Goal: Task Accomplishment & Management: Complete application form

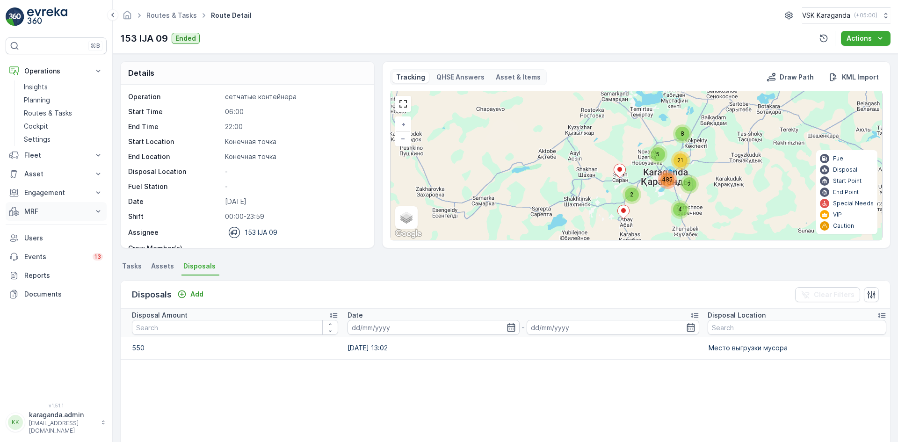
click at [27, 211] on p "MRF" at bounding box center [56, 211] width 64 height 9
click at [33, 225] on p "Входящий & Исходящий" at bounding box center [63, 227] width 79 height 9
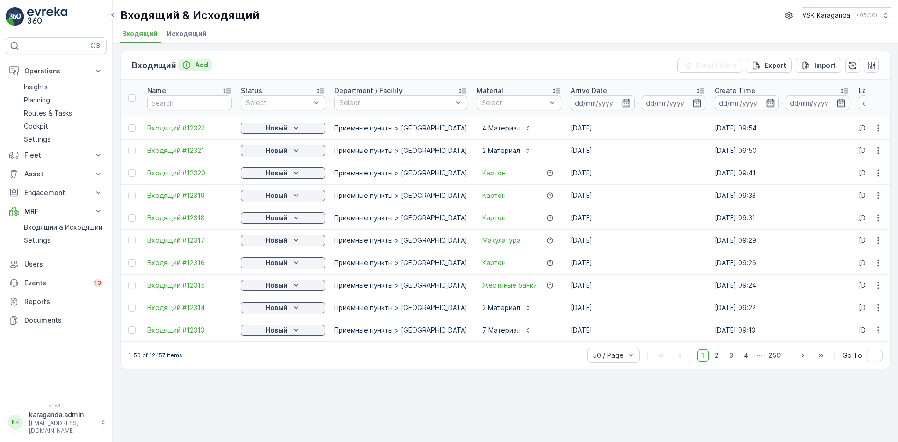
click at [200, 66] on p "Add" at bounding box center [201, 64] width 13 height 9
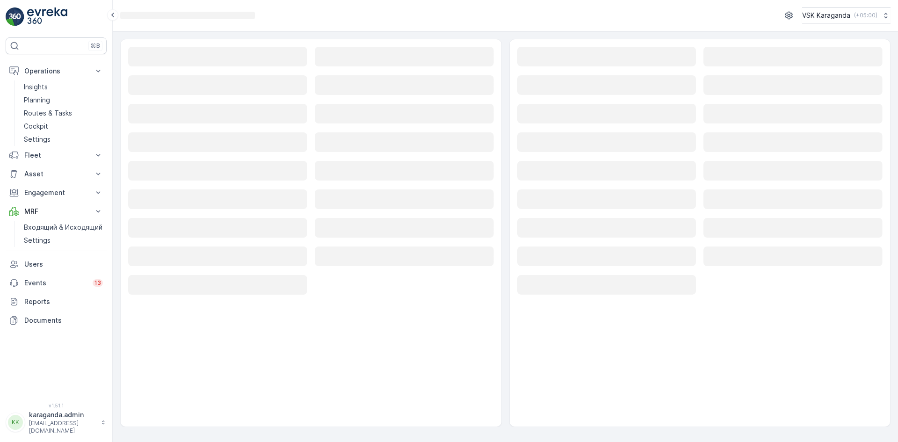
click at [181, 59] on rect at bounding box center [217, 57] width 179 height 20
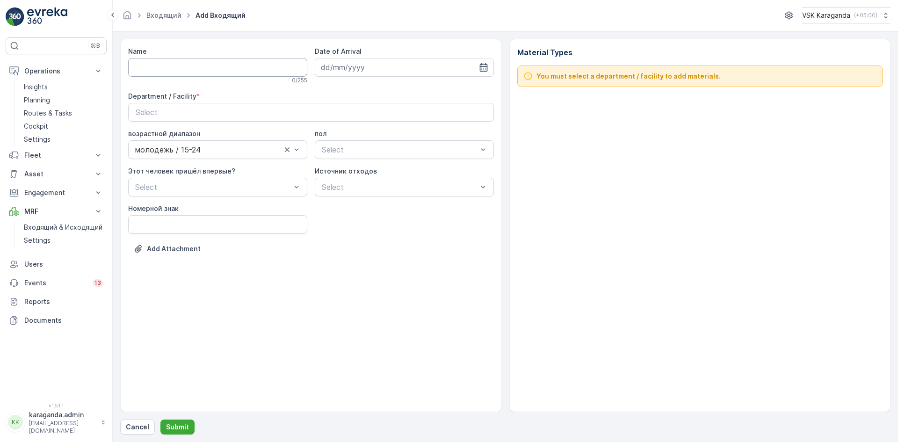
click at [197, 64] on input "Name" at bounding box center [217, 67] width 179 height 19
type input "от [DATE]"
click at [485, 65] on icon "button" at bounding box center [483, 67] width 8 height 8
click at [348, 145] on div "6" at bounding box center [347, 145] width 15 height 15
type input "[DATE]"
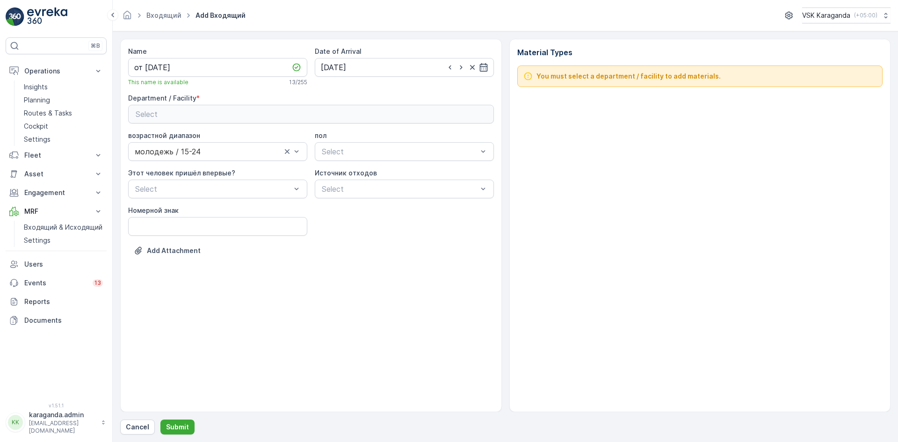
click at [308, 110] on div "Select" at bounding box center [311, 114] width 351 height 11
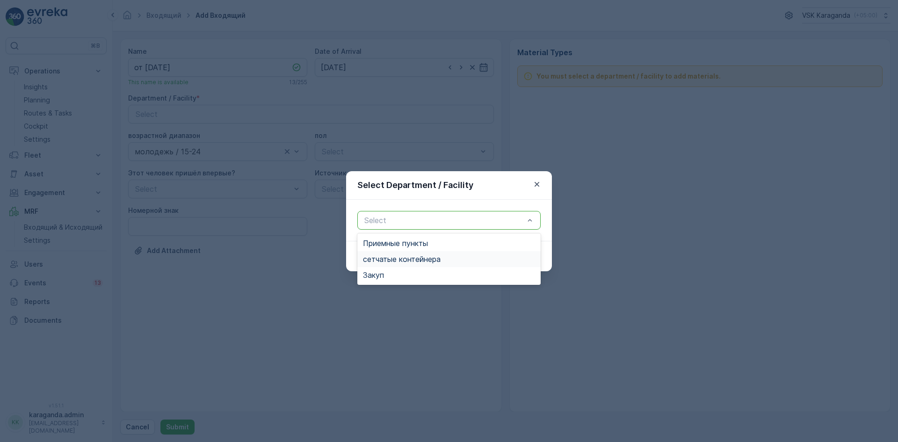
click at [378, 257] on span "сетчатыe контейнера" at bounding box center [402, 259] width 78 height 8
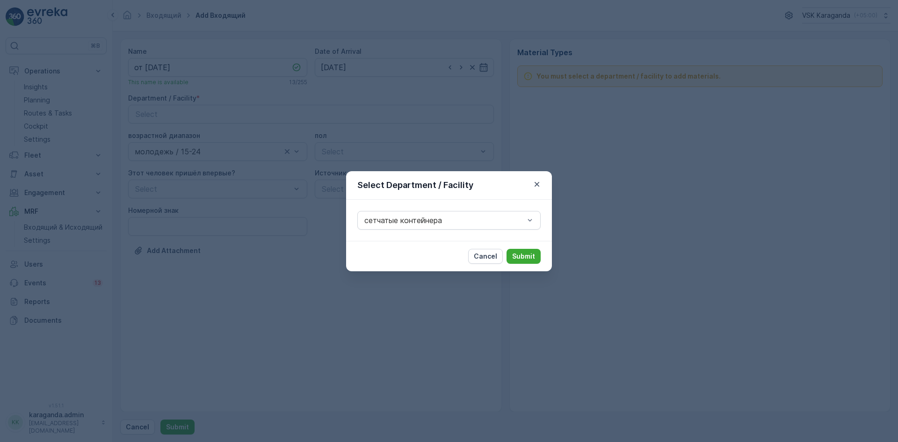
click at [523, 253] on p "Submit" at bounding box center [523, 256] width 23 height 9
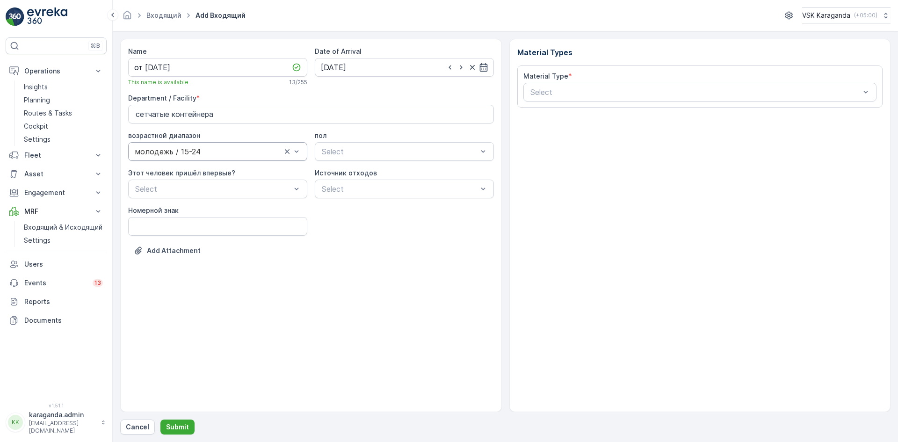
click at [286, 157] on div at bounding box center [292, 152] width 19 height 18
click at [285, 153] on div at bounding box center [213, 151] width 158 height 8
click at [619, 98] on div "Select" at bounding box center [700, 92] width 354 height 19
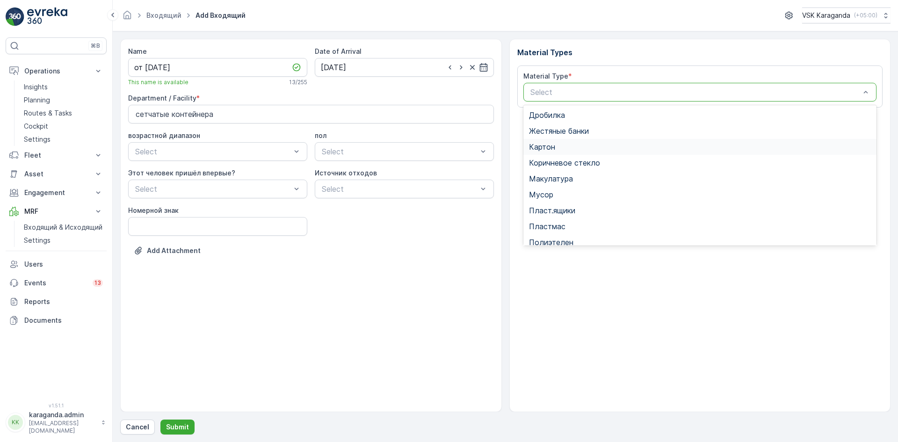
click at [566, 146] on div "Картон" at bounding box center [700, 147] width 342 height 8
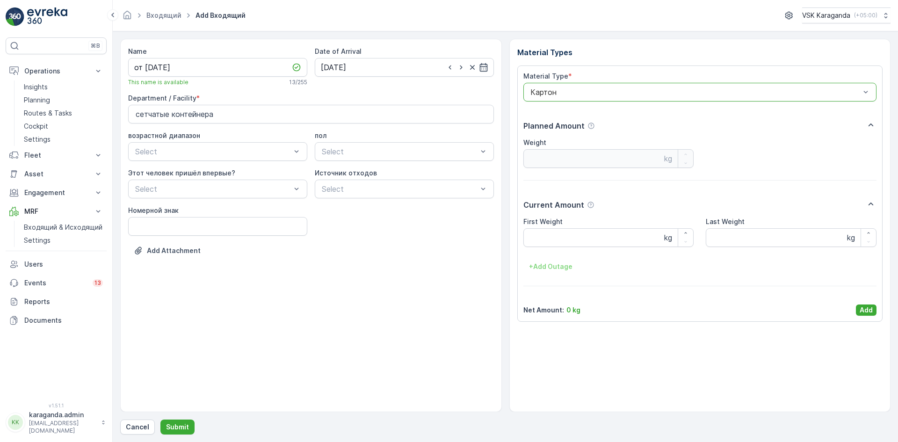
click at [542, 236] on Weight "First Weight" at bounding box center [608, 237] width 171 height 19
type Weight "2081"
click at [862, 309] on p "Add" at bounding box center [866, 309] width 13 height 9
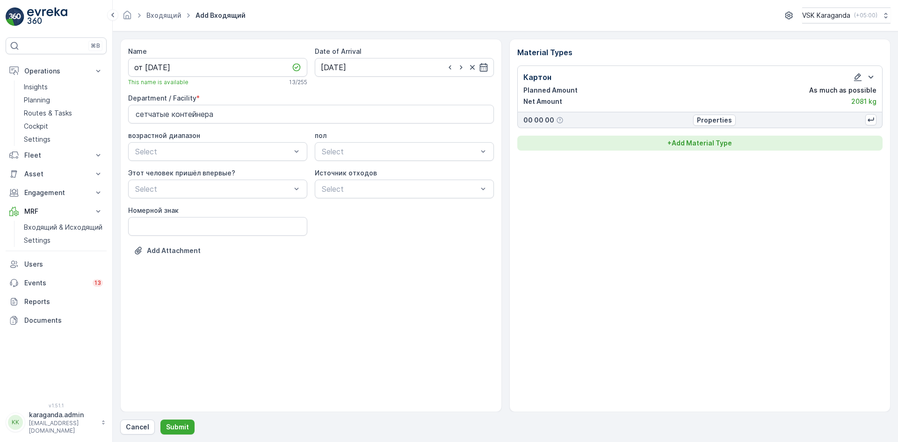
click at [683, 145] on p "+ Add Material Type" at bounding box center [699, 142] width 65 height 9
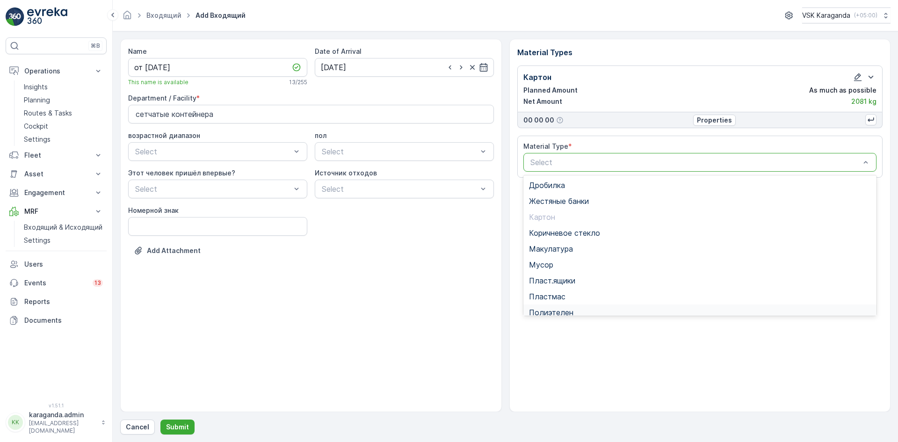
click at [554, 308] on span "Полиэтелен" at bounding box center [551, 312] width 44 height 8
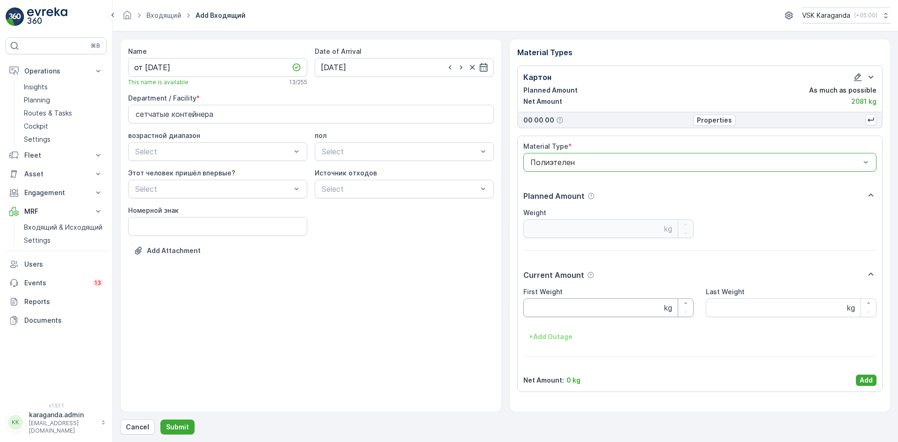
click at [543, 308] on Weight "First Weight" at bounding box center [608, 307] width 171 height 19
type Weight "275"
click at [866, 378] on p "Add" at bounding box center [866, 380] width 13 height 9
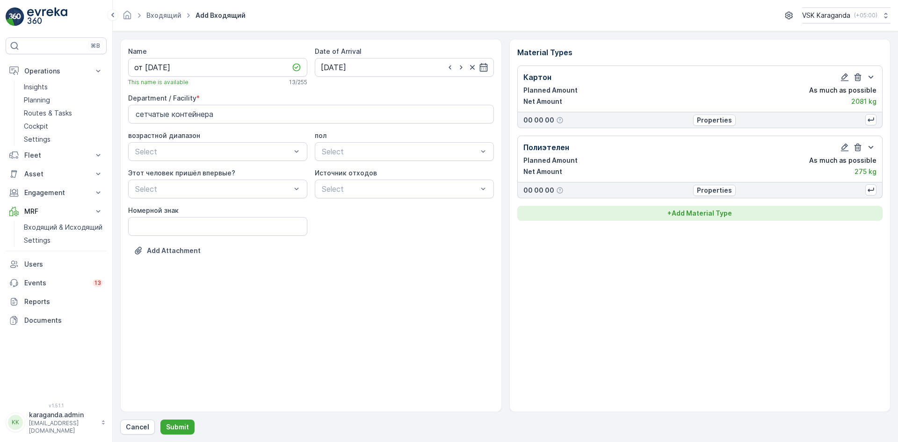
click at [693, 215] on p "+ Add Material Type" at bounding box center [699, 213] width 65 height 9
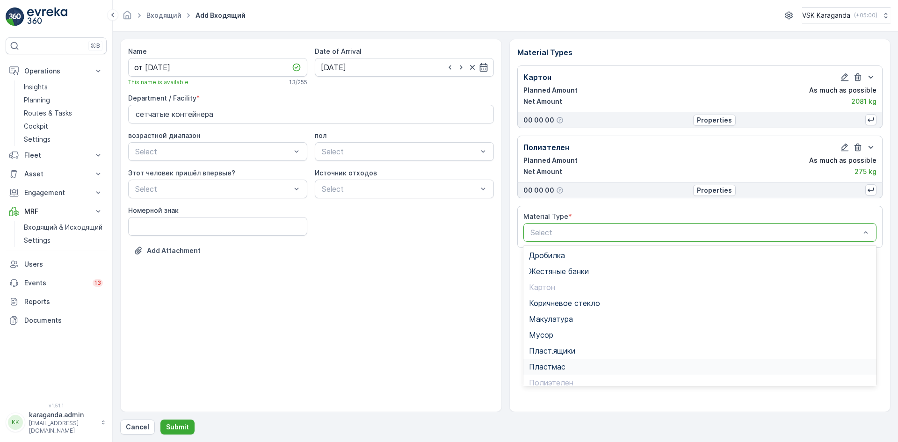
scroll to position [54, 0]
click at [562, 344] on span "Пэт бутылки" at bounding box center [552, 344] width 46 height 8
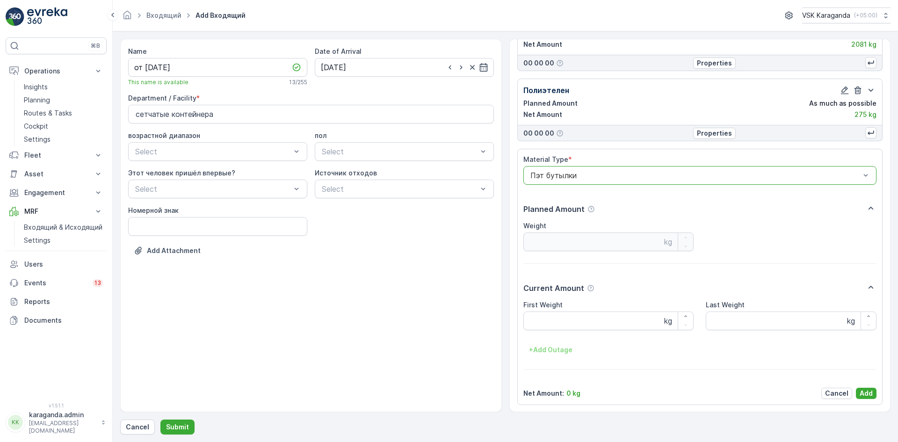
scroll to position [58, 0]
click at [551, 326] on Weight "First Weight" at bounding box center [608, 320] width 171 height 19
type Weight "258"
click at [861, 393] on p "Add" at bounding box center [866, 392] width 13 height 9
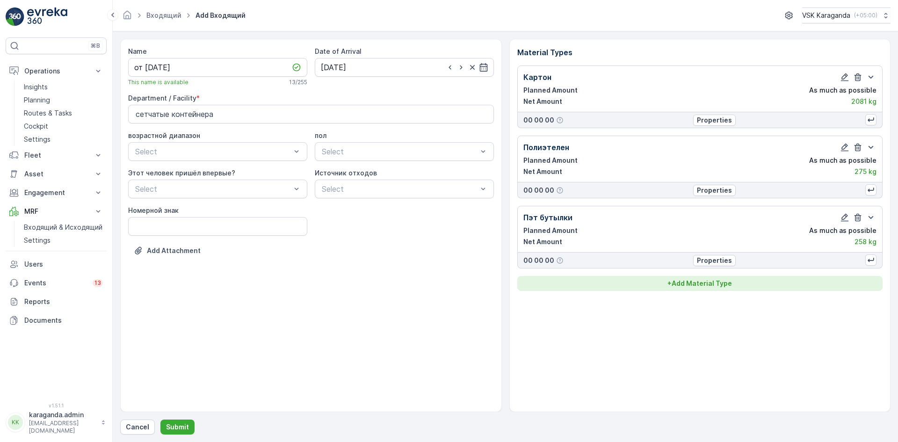
click at [707, 283] on p "+ Add Material Type" at bounding box center [699, 283] width 65 height 9
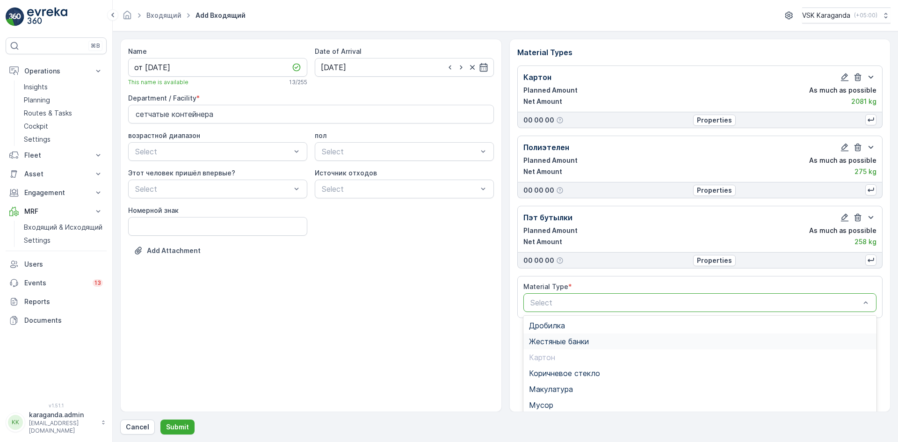
click at [541, 337] on span "Жестяные банки" at bounding box center [559, 341] width 60 height 8
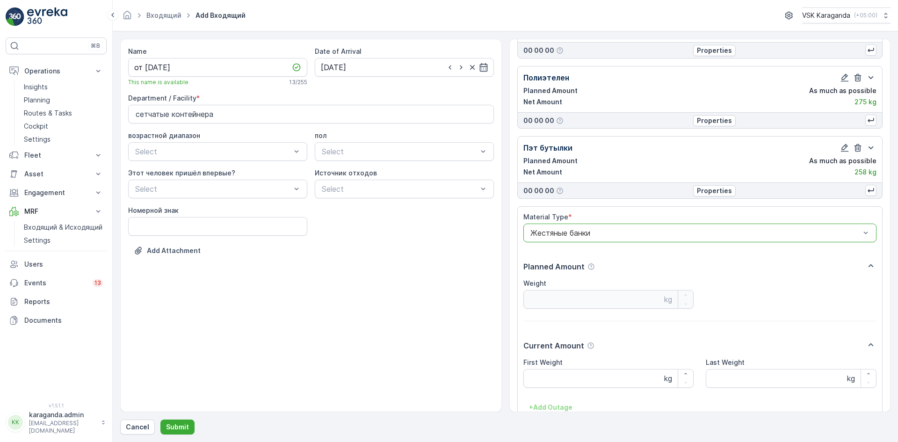
scroll to position [128, 0]
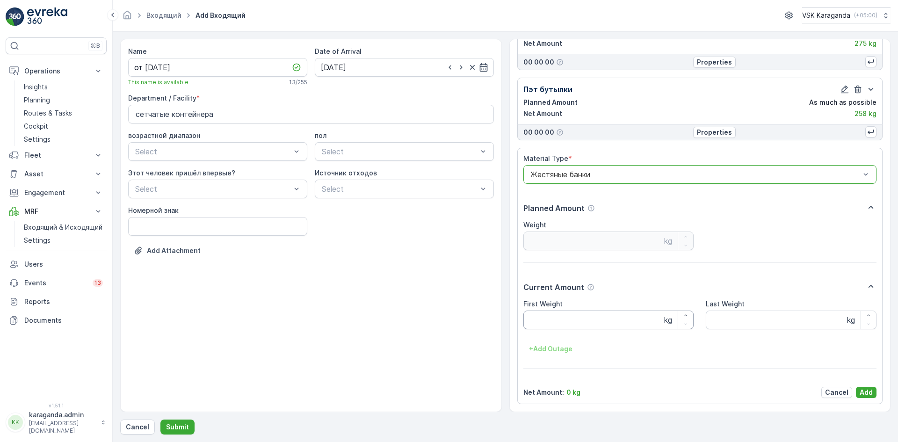
click at [543, 319] on Weight "First Weight" at bounding box center [608, 320] width 171 height 19
type Weight "17"
click at [869, 393] on p "Add" at bounding box center [866, 392] width 13 height 9
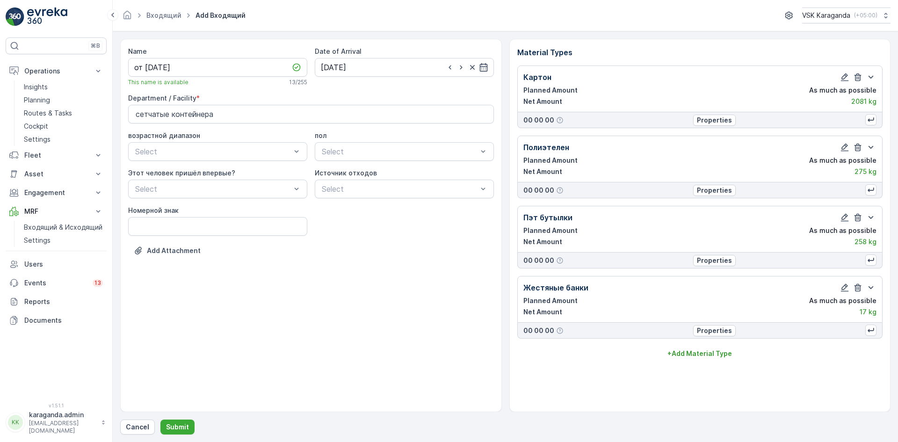
scroll to position [0, 0]
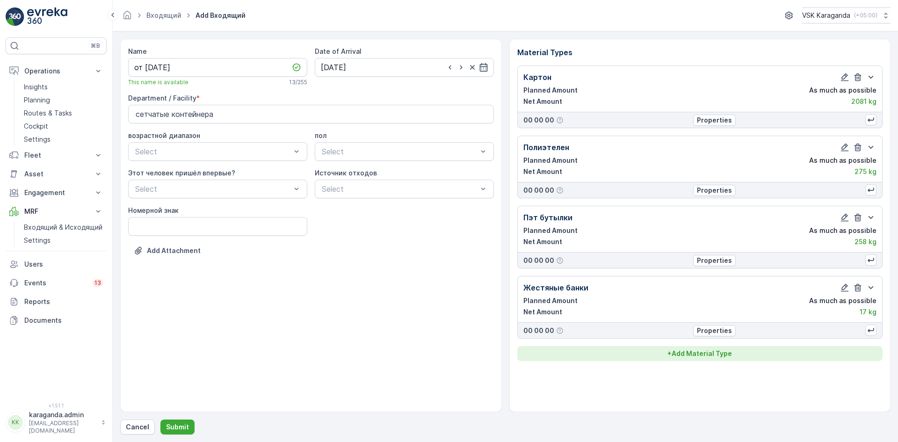
click at [698, 358] on button "+ Add Material Type" at bounding box center [700, 353] width 366 height 15
click at [593, 367] on div "Select" at bounding box center [700, 372] width 354 height 19
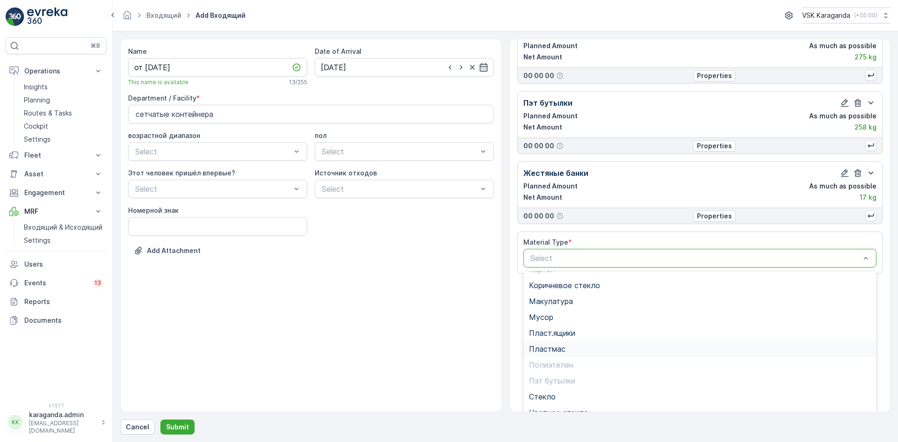
scroll to position [54, 0]
click at [554, 338] on span "Пластмас" at bounding box center [547, 338] width 36 height 8
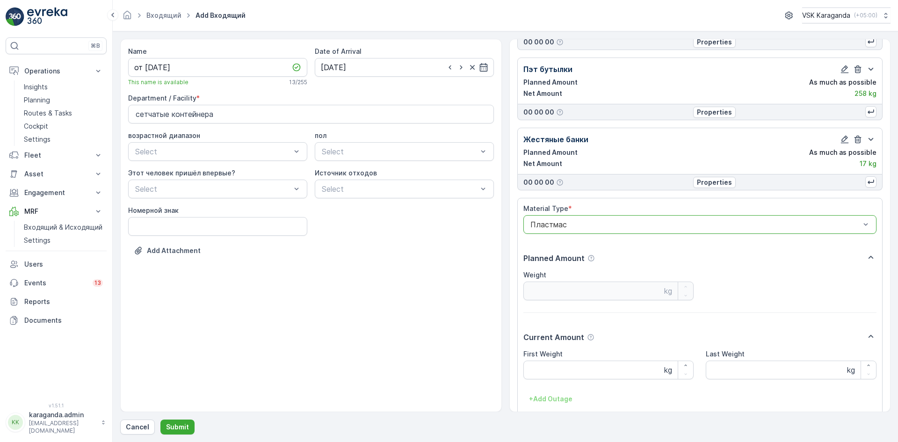
scroll to position [152, 0]
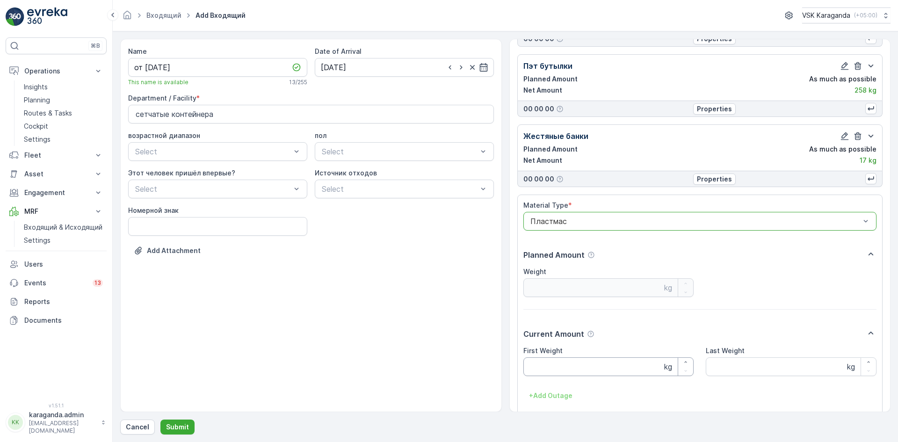
click at [552, 370] on Weight "First Weight" at bounding box center [608, 366] width 171 height 19
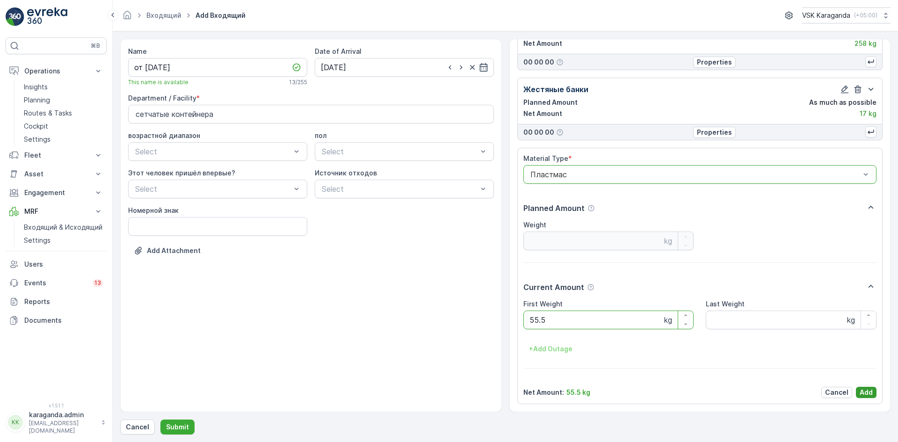
type Weight "55.5"
click at [865, 388] on p "Add" at bounding box center [866, 392] width 13 height 9
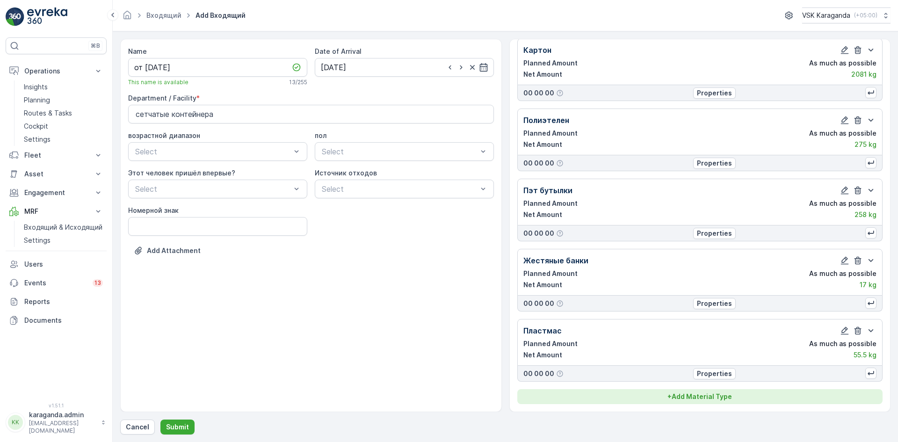
click at [690, 399] on p "+ Add Material Type" at bounding box center [699, 396] width 65 height 9
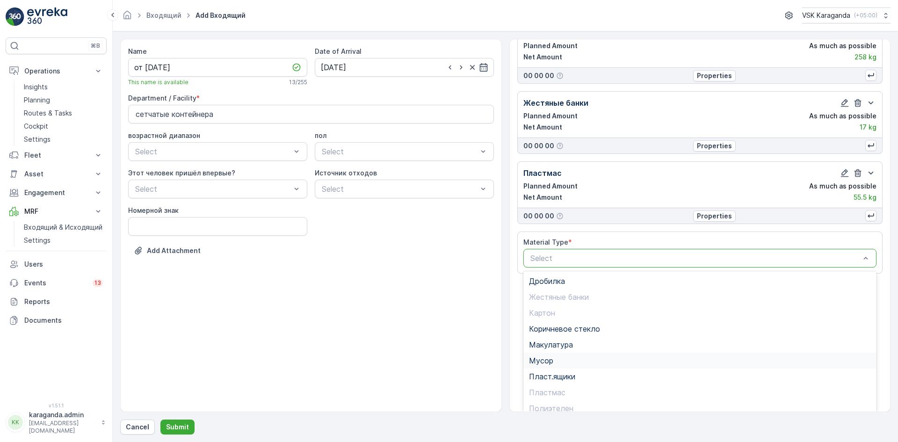
click at [533, 358] on span "Мусор" at bounding box center [541, 360] width 24 height 8
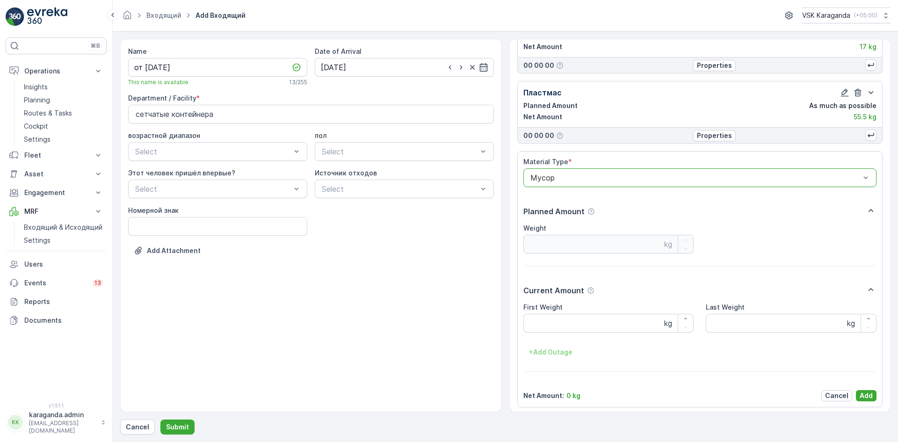
scroll to position [268, 0]
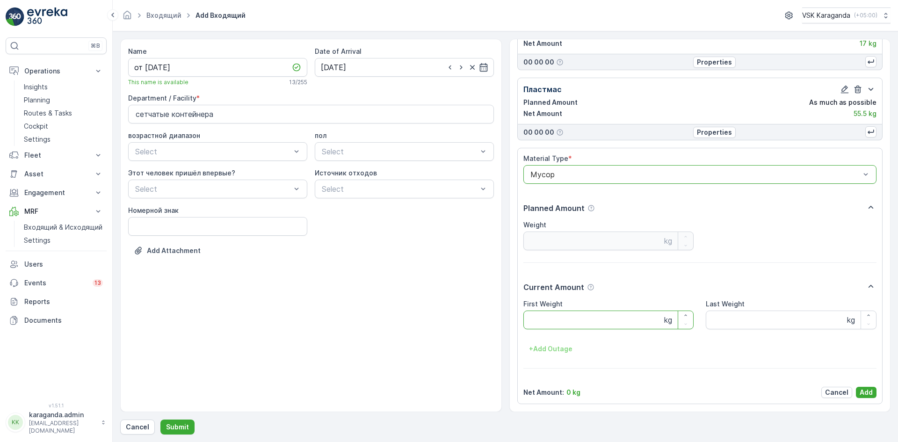
click at [541, 323] on Weight "First Weight" at bounding box center [608, 320] width 171 height 19
type Weight "1736"
click at [865, 391] on p "Add" at bounding box center [866, 392] width 13 height 9
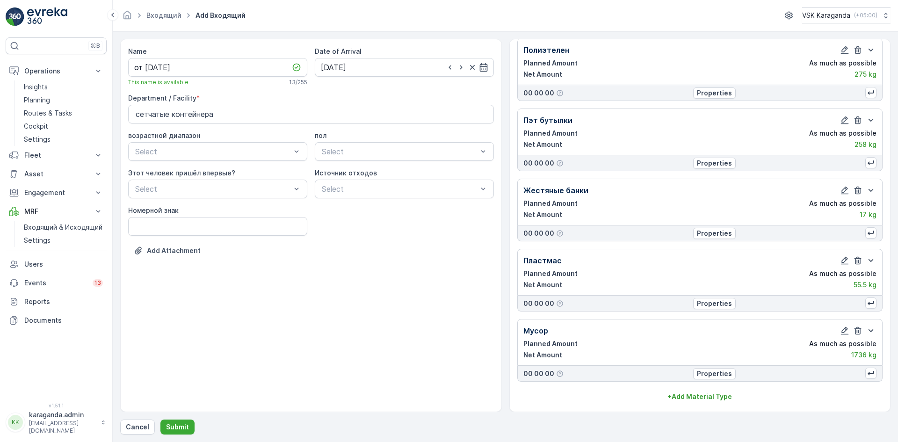
scroll to position [97, 0]
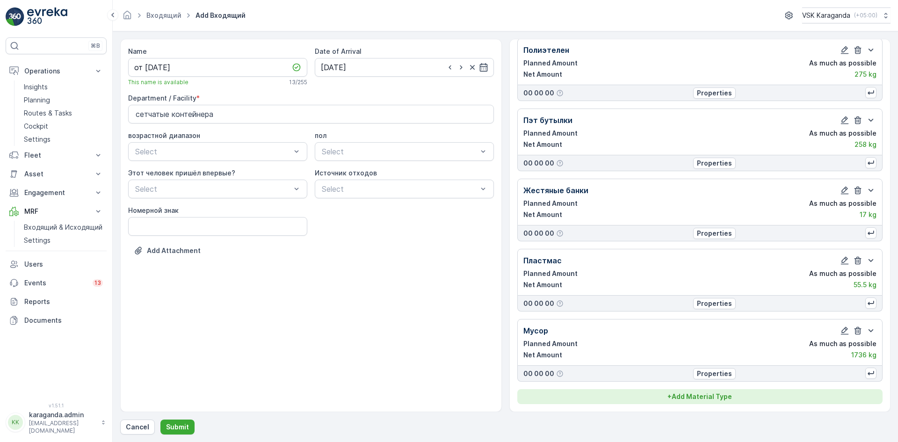
click at [691, 397] on p "+ Add Material Type" at bounding box center [699, 396] width 65 height 9
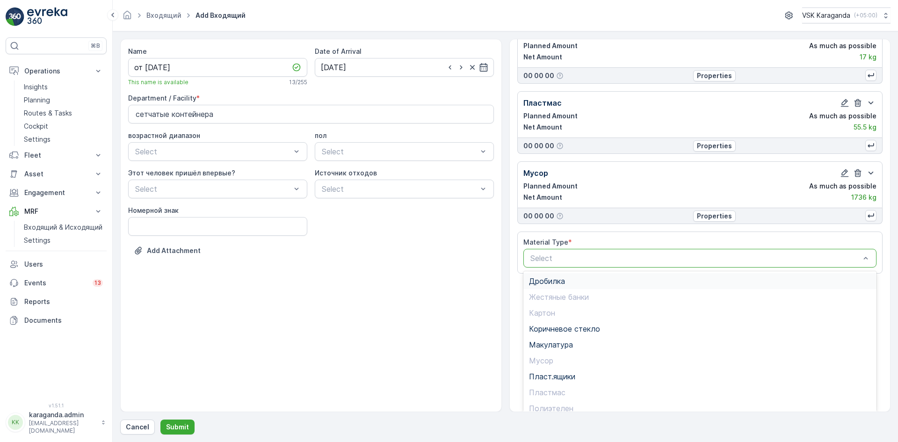
click at [556, 284] on span "Дробилка" at bounding box center [547, 281] width 36 height 8
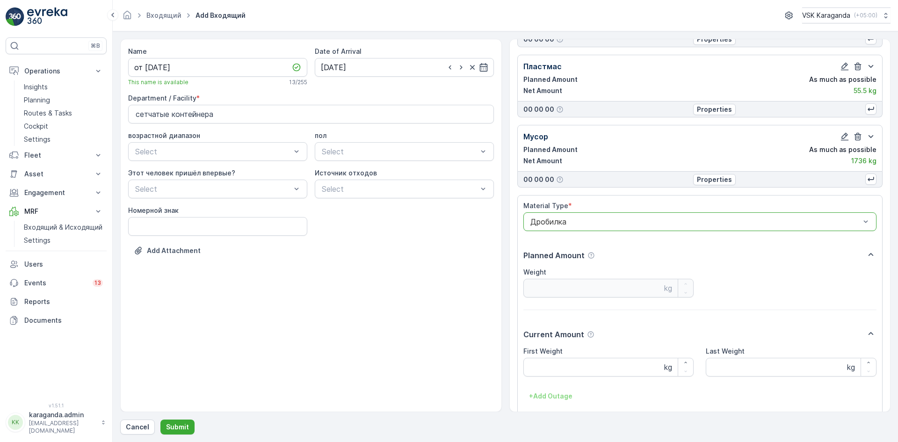
scroll to position [339, 0]
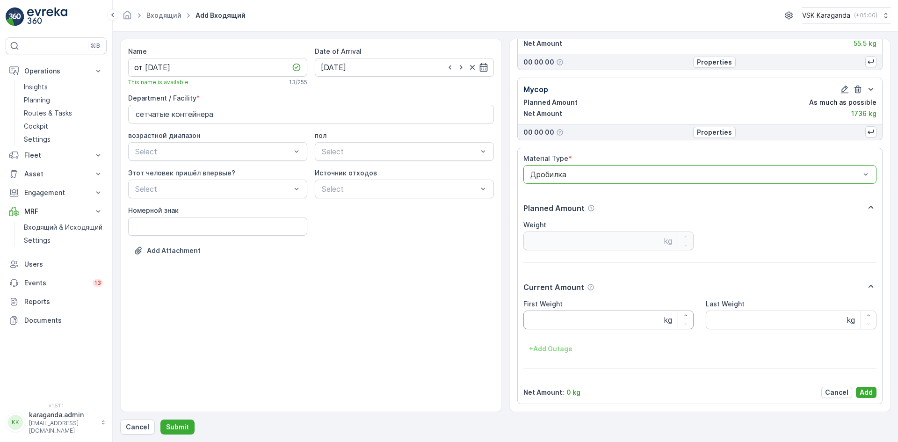
click at [558, 327] on Weight "First Weight" at bounding box center [608, 320] width 171 height 19
type Weight "314"
click at [869, 394] on p "Add" at bounding box center [866, 392] width 13 height 9
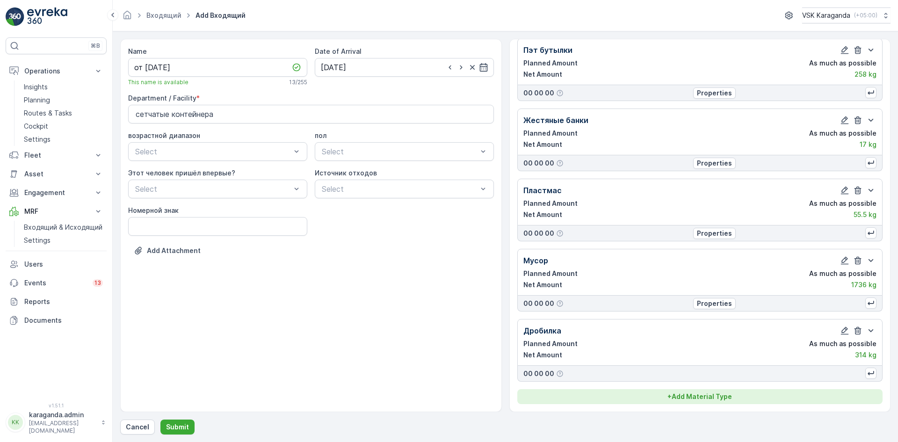
scroll to position [167, 0]
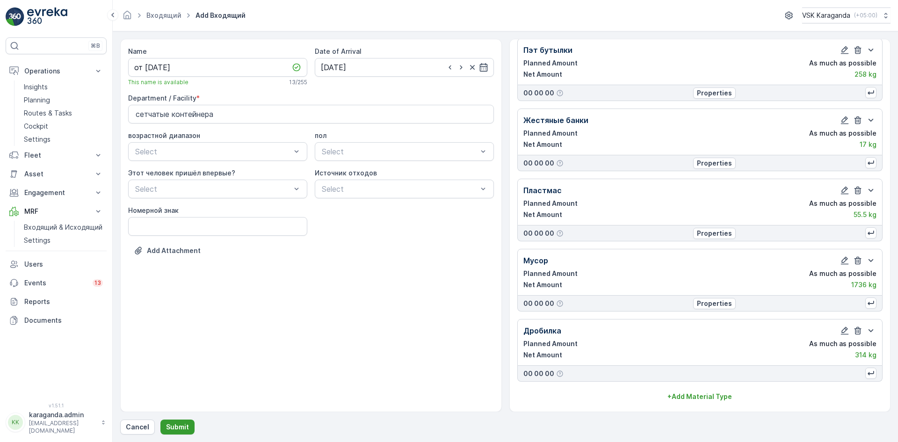
click at [184, 427] on p "Submit" at bounding box center [177, 426] width 23 height 9
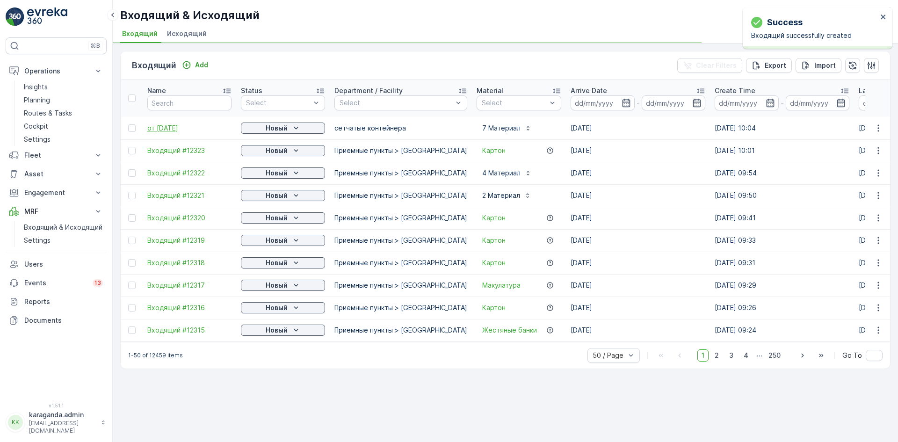
click at [163, 123] on span "от [DATE]" at bounding box center [189, 127] width 84 height 9
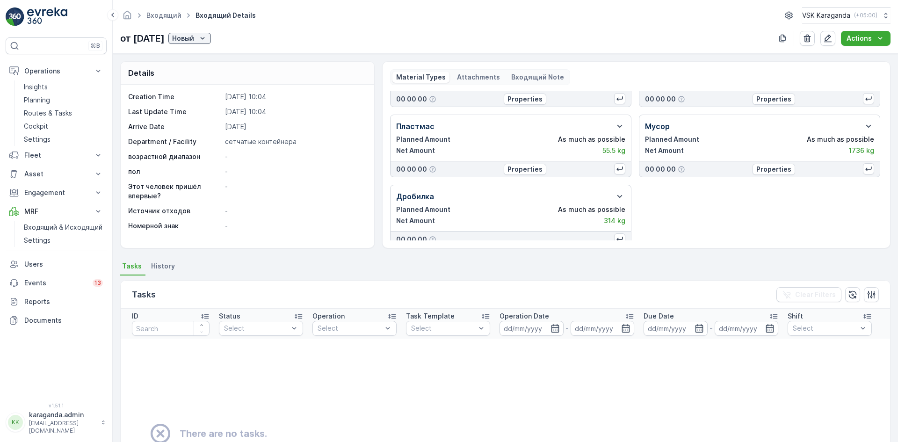
scroll to position [123, 0]
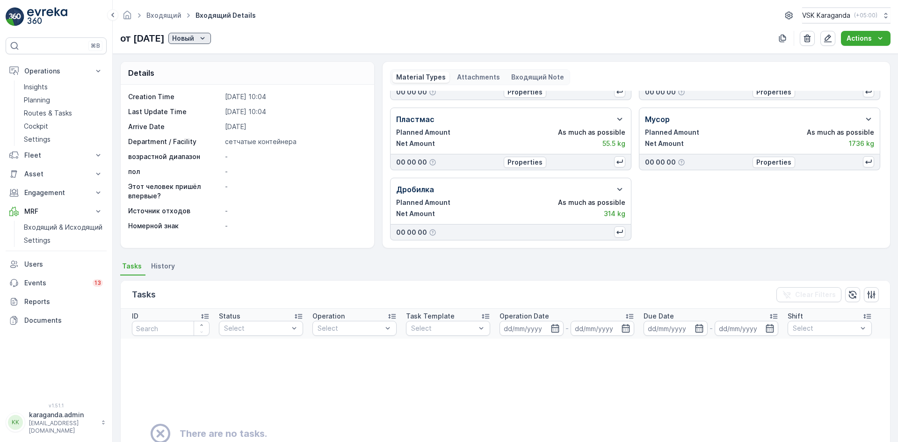
click at [194, 36] on p "Новый" at bounding box center [183, 38] width 22 height 9
click at [214, 63] on span "подтвердить" at bounding box center [215, 65] width 43 height 9
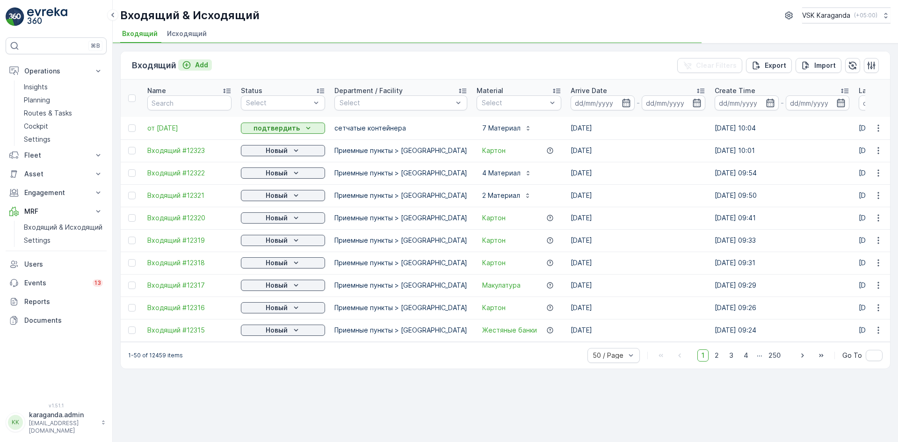
click at [201, 62] on p "Add" at bounding box center [201, 64] width 13 height 9
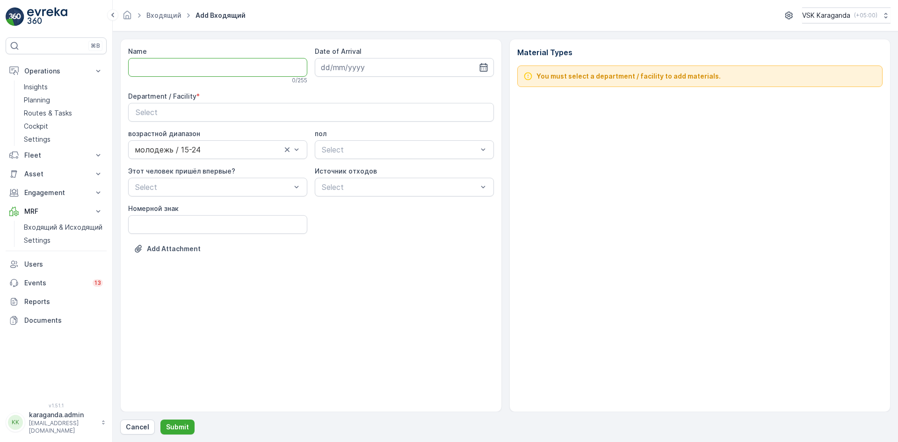
click at [182, 65] on input "Name" at bounding box center [217, 67] width 179 height 19
type input "от [DATE]"
click at [489, 65] on input at bounding box center [404, 67] width 179 height 19
click at [352, 144] on div "6" at bounding box center [347, 145] width 15 height 15
type input "[DATE]"
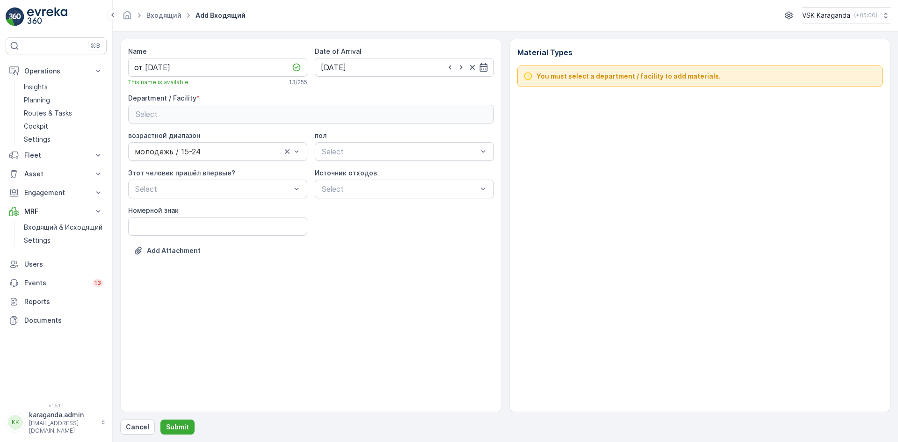
click at [340, 109] on div "Select" at bounding box center [311, 114] width 351 height 11
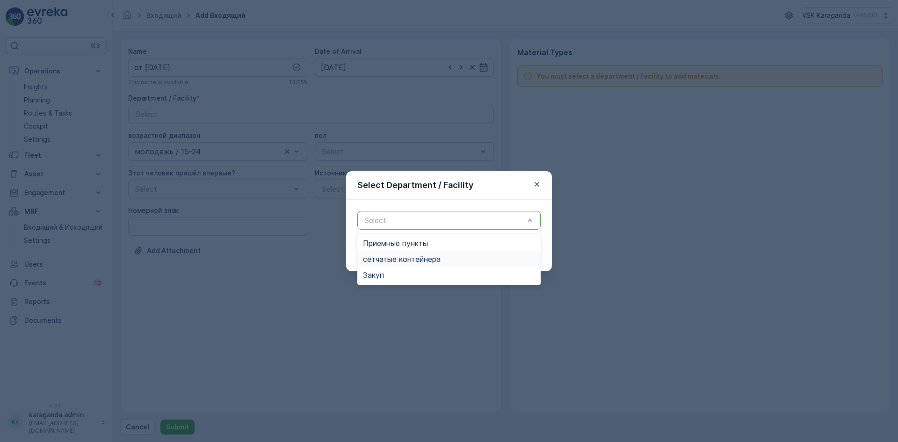
click at [384, 260] on span "сетчатыe контейнера" at bounding box center [402, 259] width 78 height 8
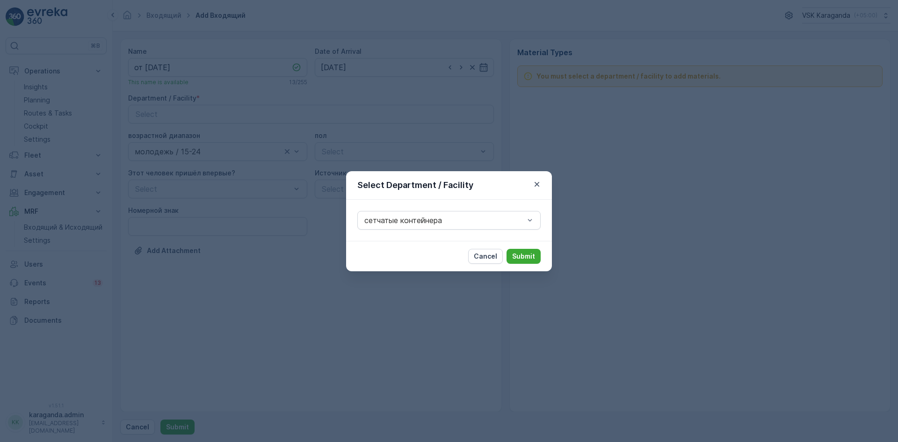
click at [522, 256] on p "Submit" at bounding box center [523, 256] width 23 height 9
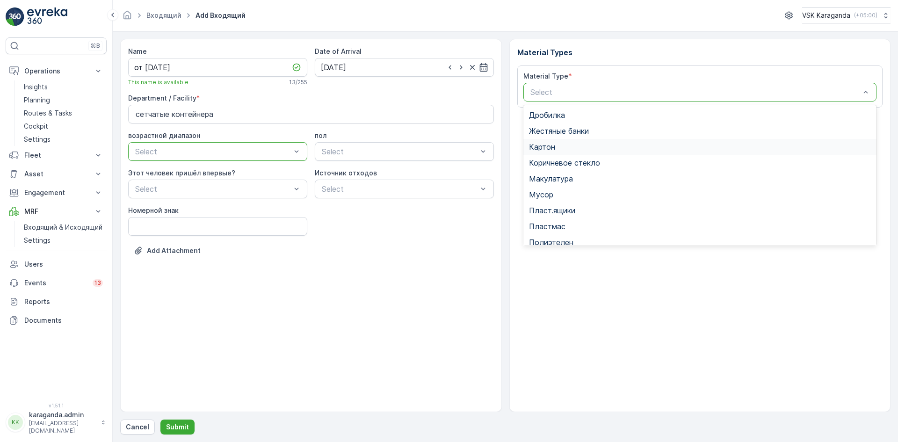
click at [546, 145] on span "Картон" at bounding box center [542, 147] width 26 height 8
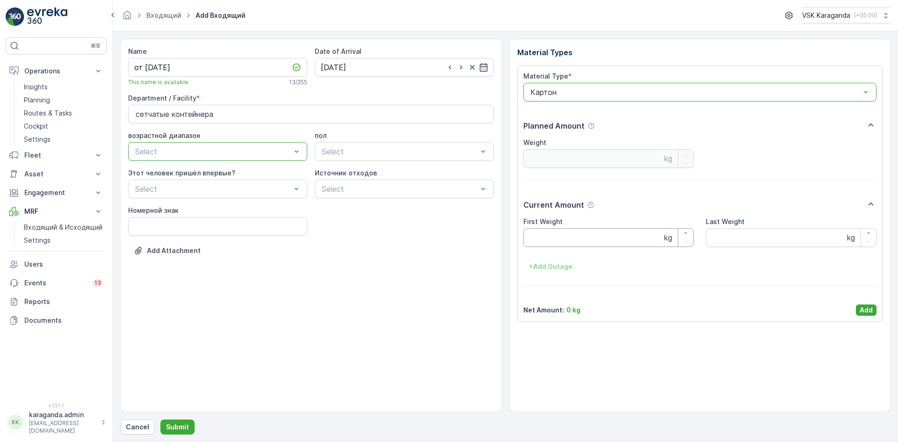
click at [558, 237] on Weight "First Weight" at bounding box center [608, 237] width 171 height 19
type Weight "1794"
click at [869, 306] on p "Add" at bounding box center [866, 309] width 13 height 9
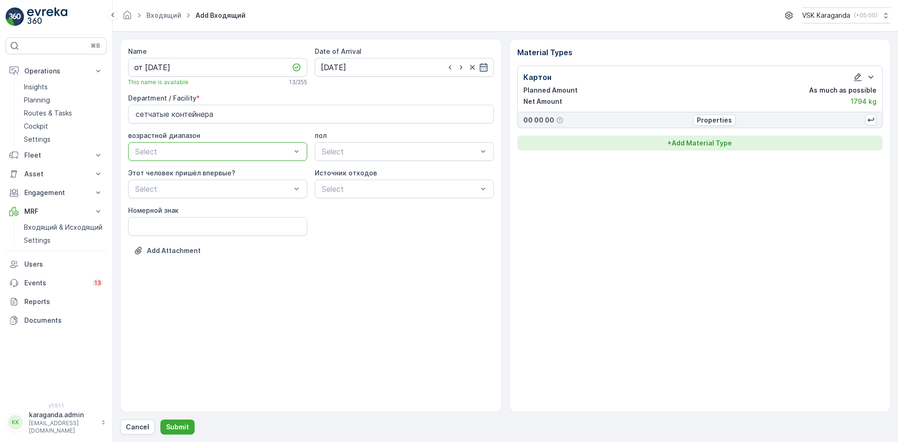
click at [713, 140] on p "+ Add Material Type" at bounding box center [699, 142] width 65 height 9
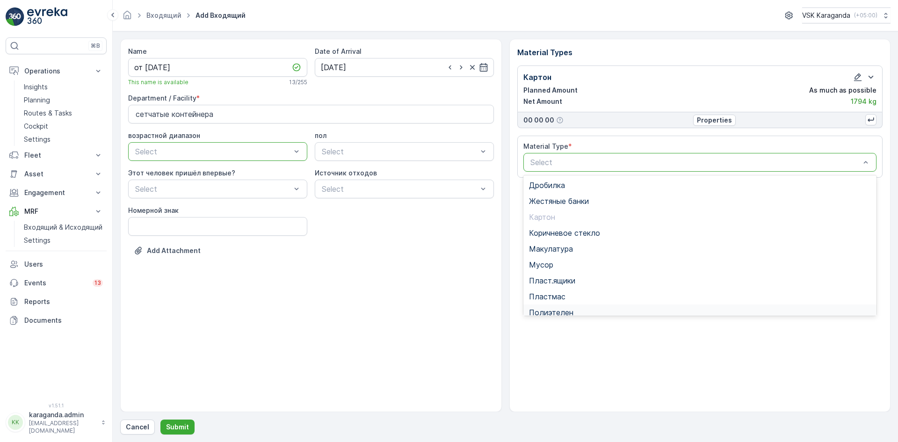
click at [562, 305] on div "Полиэтелен" at bounding box center [700, 313] width 354 height 16
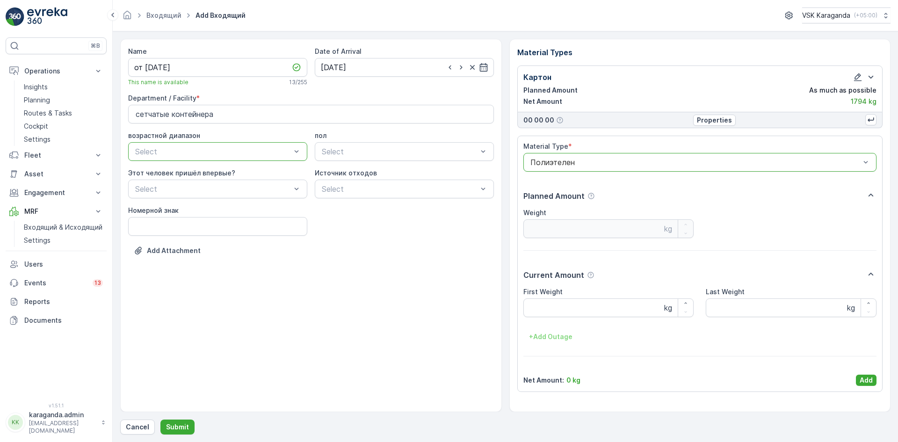
click at [560, 292] on label "First Weight" at bounding box center [542, 292] width 39 height 8
click at [560, 298] on Weight "First Weight" at bounding box center [608, 307] width 171 height 19
click at [555, 308] on Weight "First Weight" at bounding box center [608, 307] width 171 height 19
type Weight "230"
click at [872, 381] on p "Add" at bounding box center [866, 380] width 13 height 9
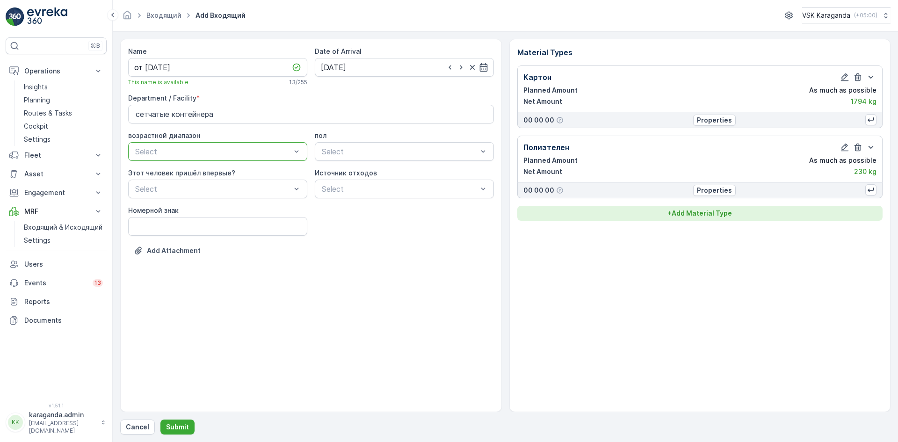
click at [690, 214] on p "+ Add Material Type" at bounding box center [699, 213] width 65 height 9
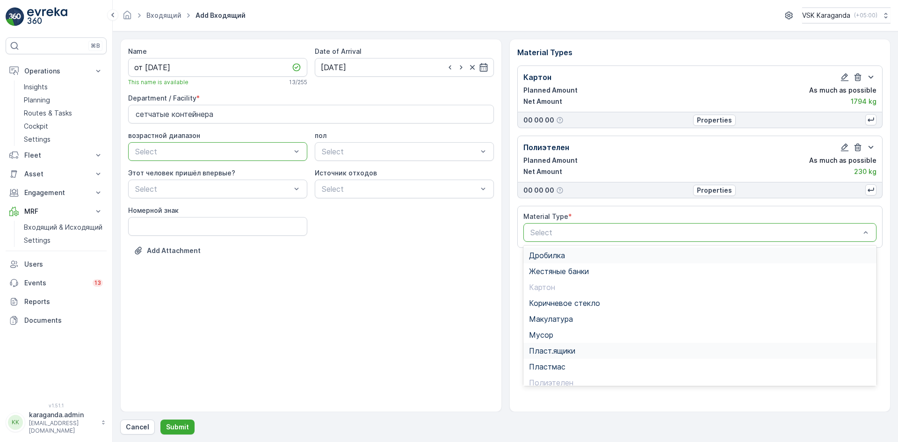
scroll to position [54, 0]
click at [562, 343] on span "Пэт бутылки" at bounding box center [552, 344] width 46 height 8
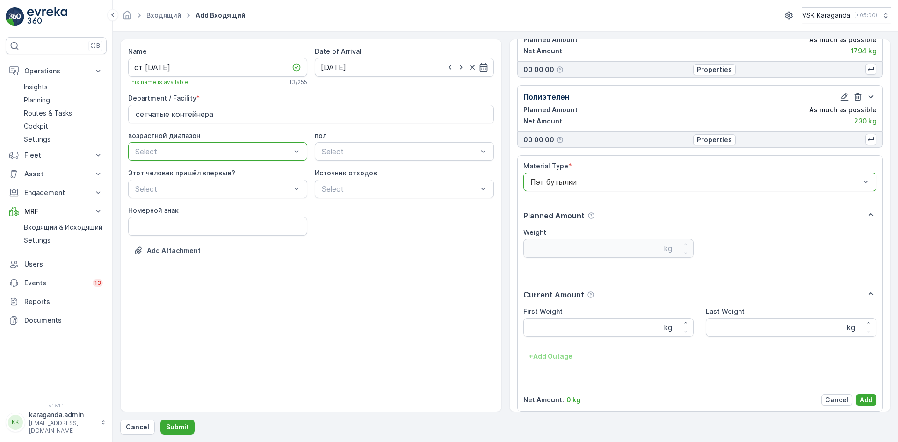
scroll to position [58, 0]
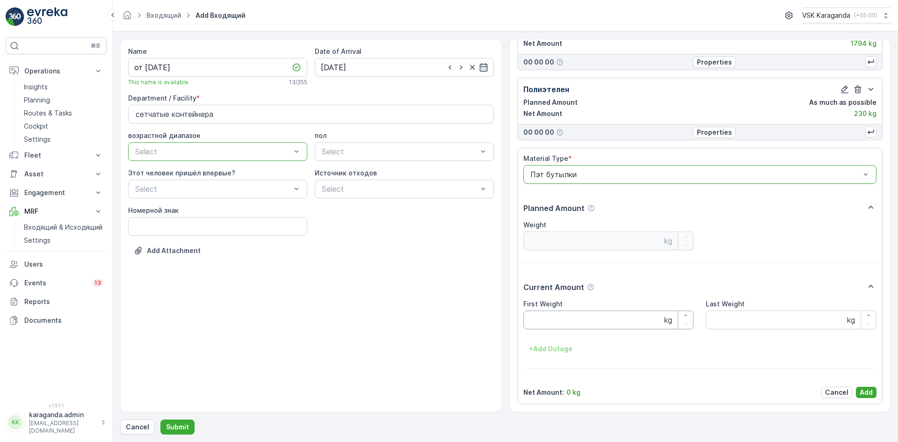
click at [562, 319] on Weight "First Weight" at bounding box center [608, 320] width 171 height 19
type Weight "222"
click at [867, 391] on p "Add" at bounding box center [866, 392] width 13 height 9
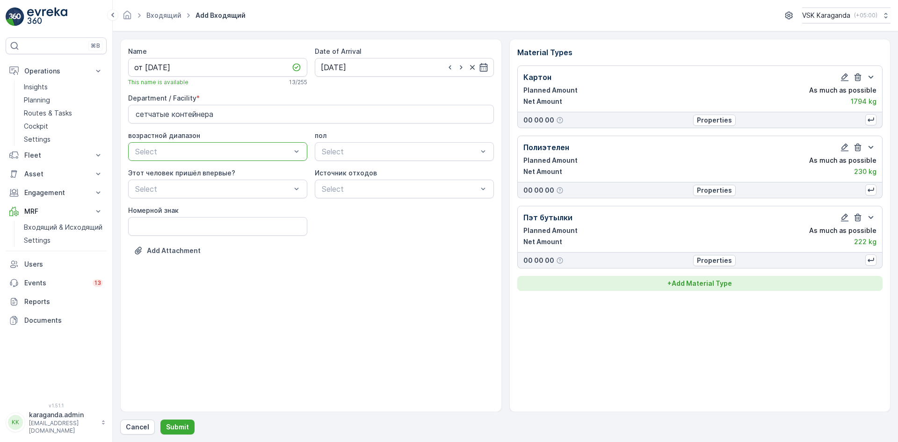
click at [722, 282] on p "+ Add Material Type" at bounding box center [699, 283] width 65 height 9
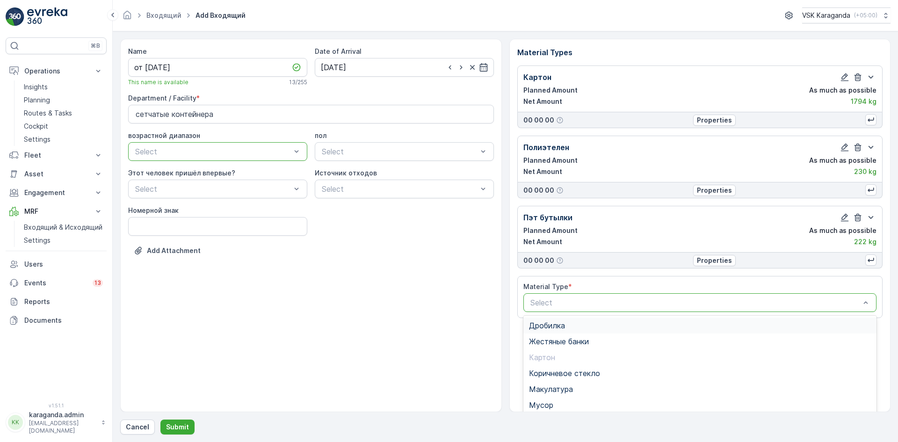
scroll to position [72, 0]
click at [549, 350] on span "Пласт.ящики" at bounding box center [552, 349] width 46 height 8
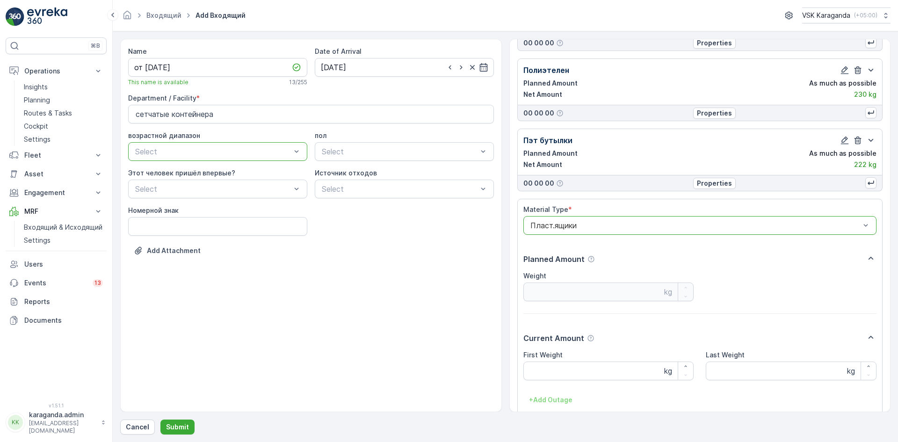
scroll to position [128, 0]
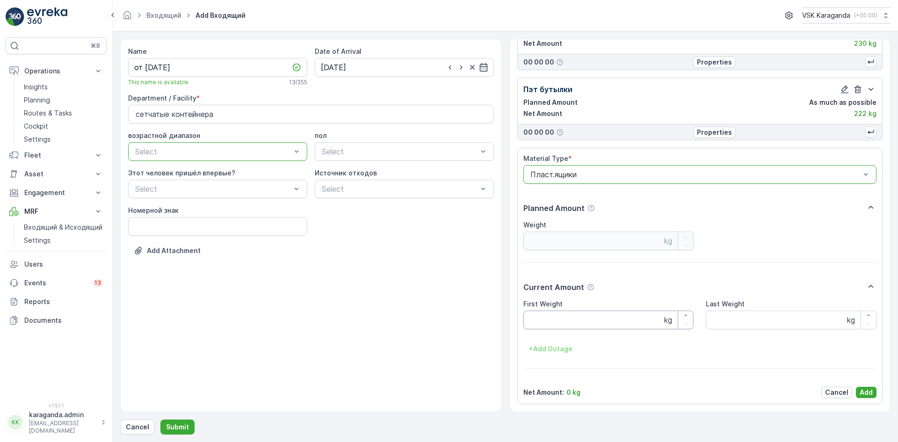
drag, startPoint x: 544, startPoint y: 322, endPoint x: 539, endPoint y: 325, distance: 6.3
click at [543, 322] on Weight "First Weight" at bounding box center [608, 320] width 171 height 19
type Weight "100"
click at [865, 388] on p "Add" at bounding box center [866, 392] width 13 height 9
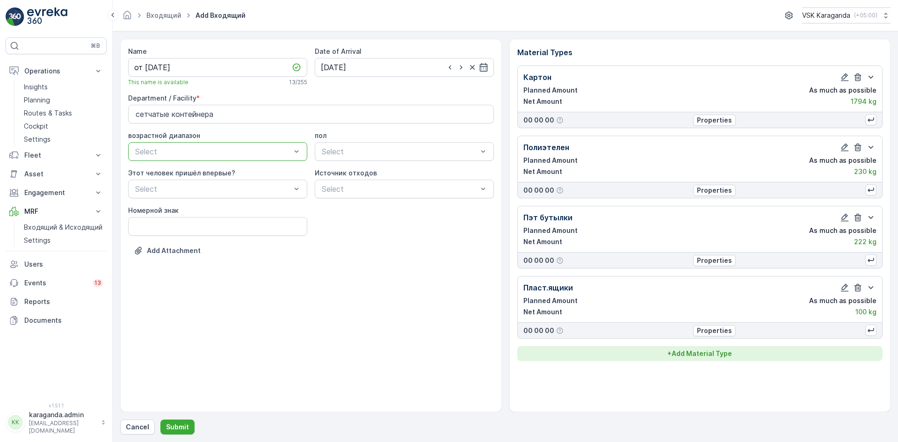
click at [701, 350] on p "+ Add Material Type" at bounding box center [699, 353] width 65 height 9
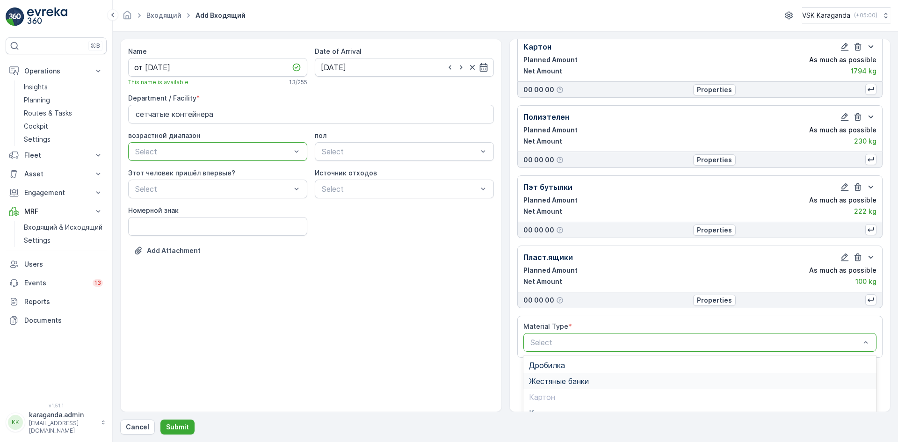
scroll to position [47, 0]
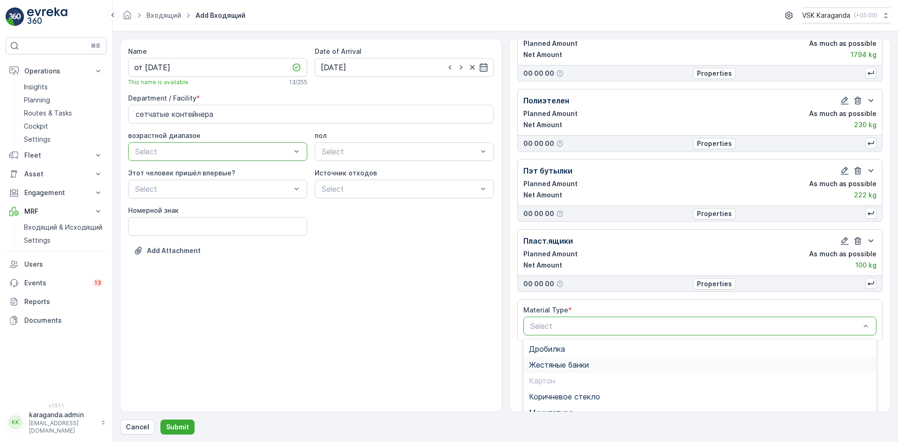
click at [571, 366] on span "Жестяные банки" at bounding box center [559, 365] width 60 height 8
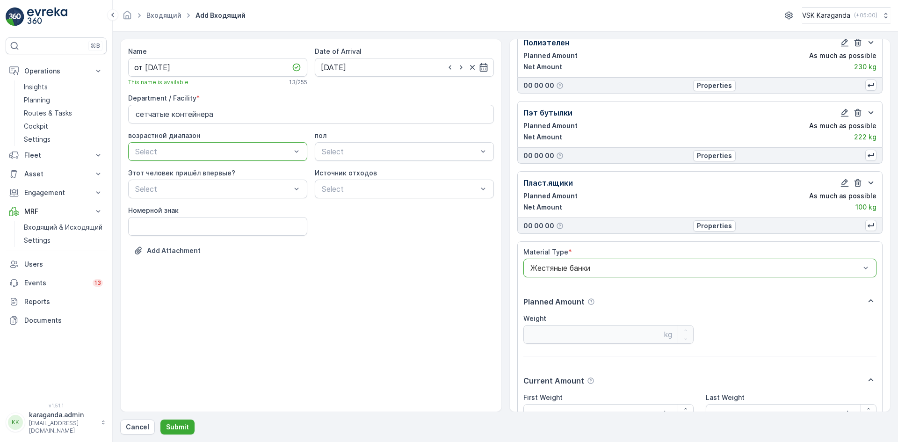
scroll to position [198, 0]
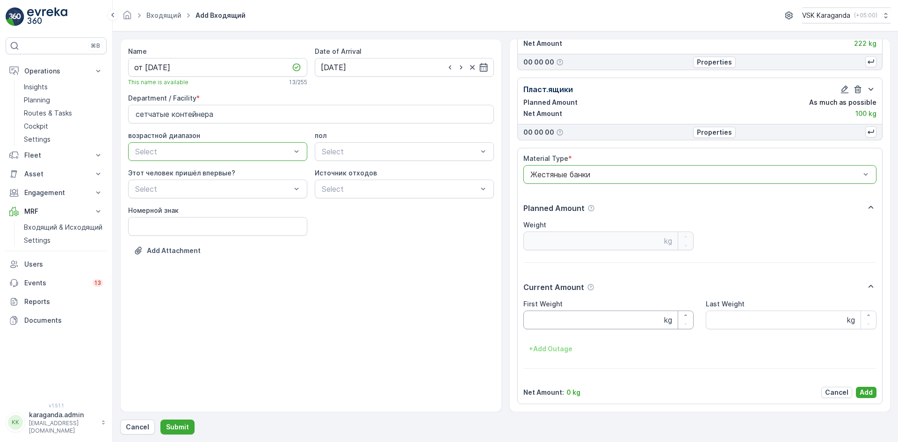
click at [553, 312] on Weight "First Weight" at bounding box center [608, 320] width 171 height 19
type Weight "20"
click at [863, 392] on p "Add" at bounding box center [866, 392] width 13 height 9
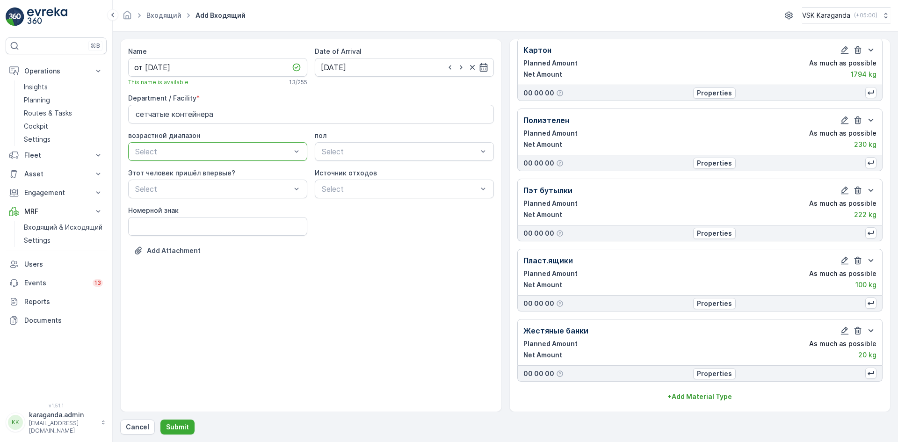
scroll to position [27, 0]
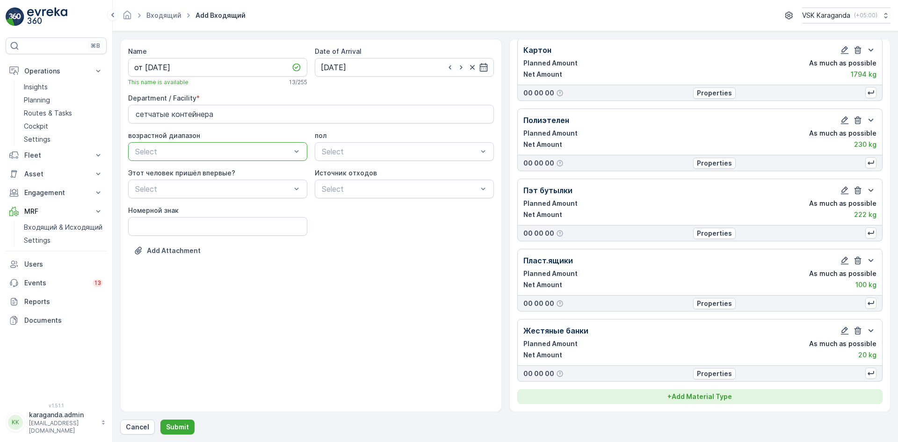
click at [701, 394] on p "+ Add Material Type" at bounding box center [699, 396] width 65 height 9
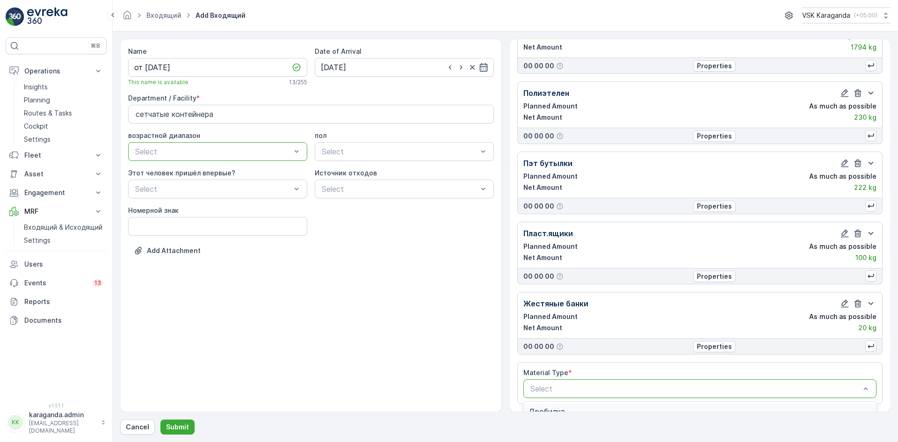
scroll to position [185, 0]
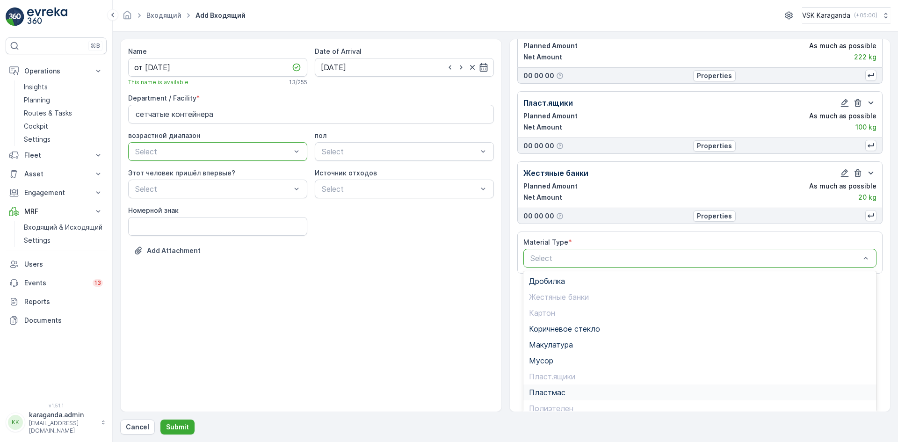
click at [554, 392] on span "Пластмас" at bounding box center [547, 392] width 36 height 8
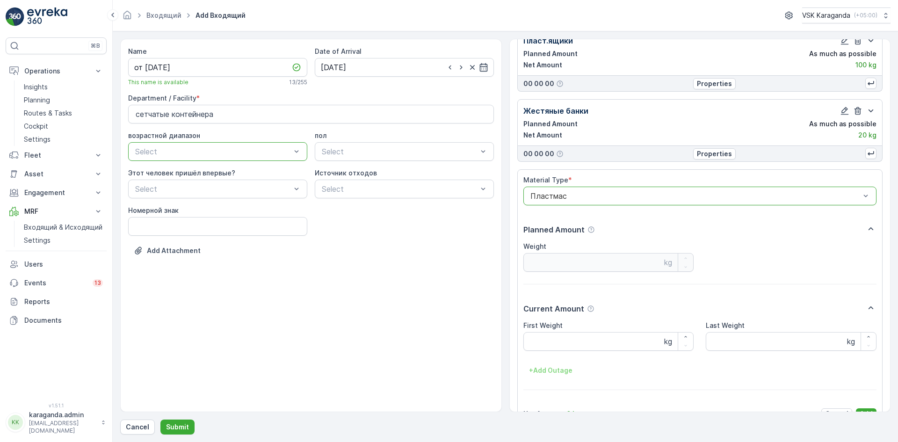
scroll to position [268, 0]
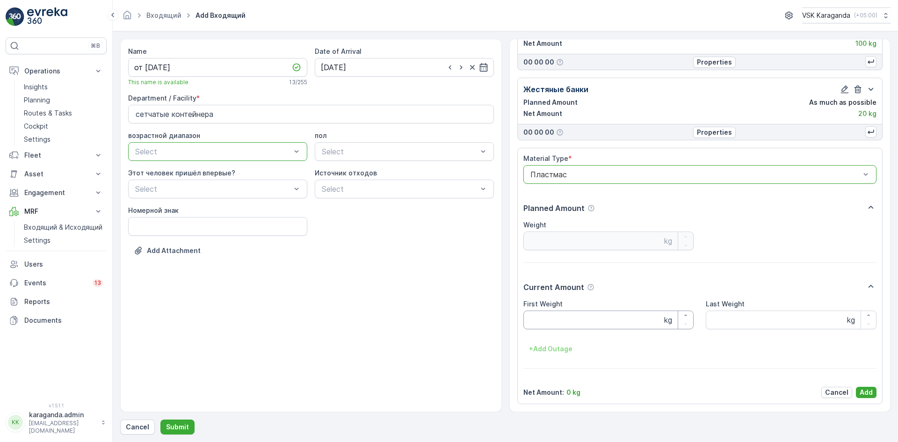
click at [545, 323] on Weight "First Weight" at bounding box center [608, 320] width 171 height 19
type Weight "25.4"
click at [868, 387] on button "Add" at bounding box center [866, 392] width 21 height 11
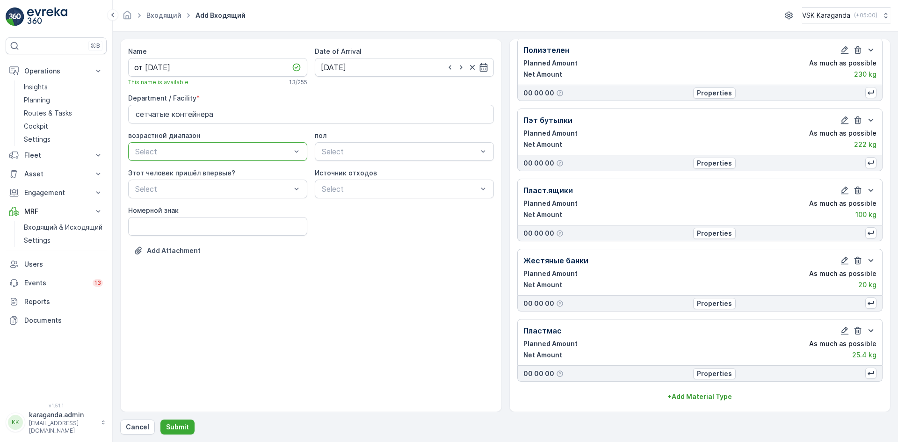
scroll to position [97, 0]
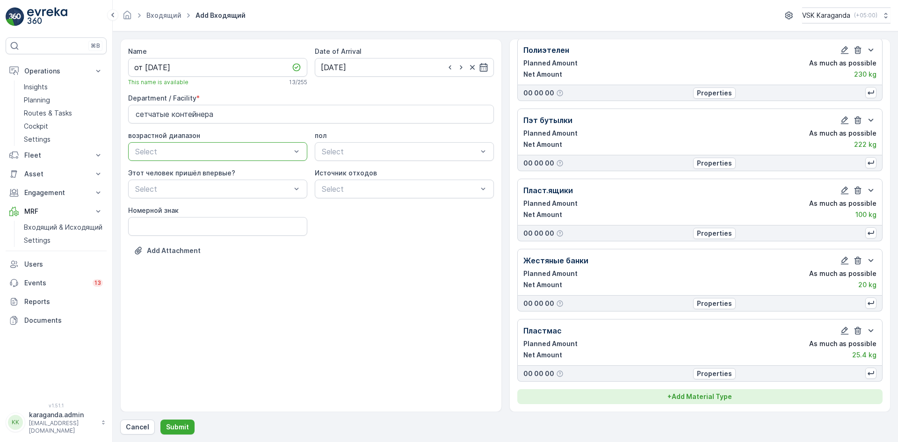
click at [675, 396] on p "+ Add Material Type" at bounding box center [699, 396] width 65 height 9
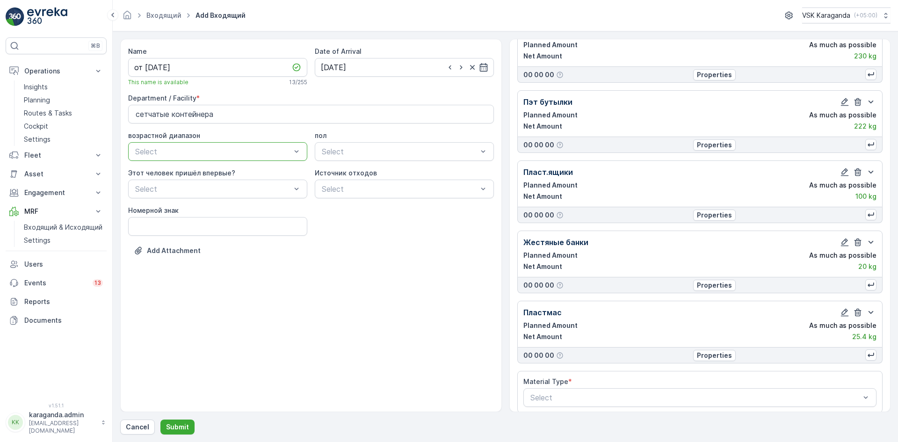
scroll to position [124, 0]
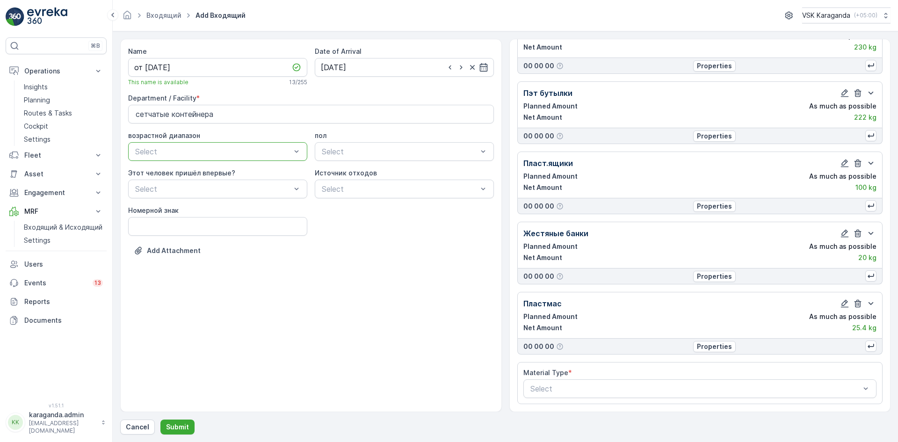
click at [638, 379] on div "Material Type * Select" at bounding box center [700, 383] width 354 height 30
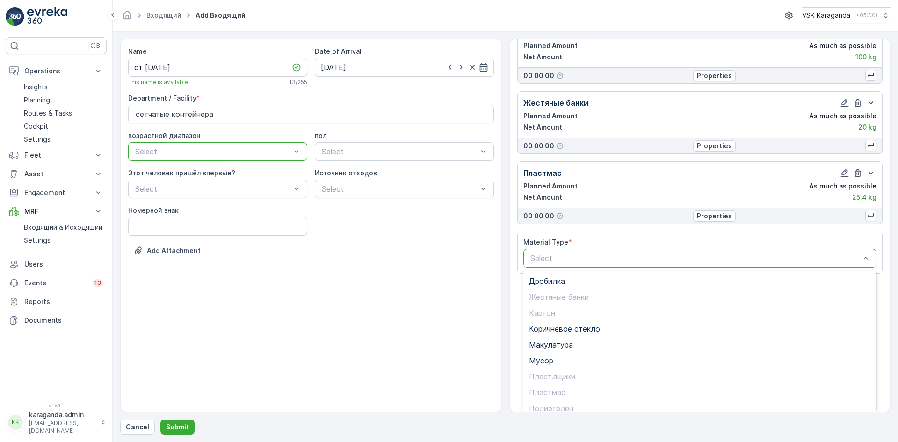
scroll to position [54, 0]
click at [542, 384] on span "Стекло" at bounding box center [542, 386] width 27 height 8
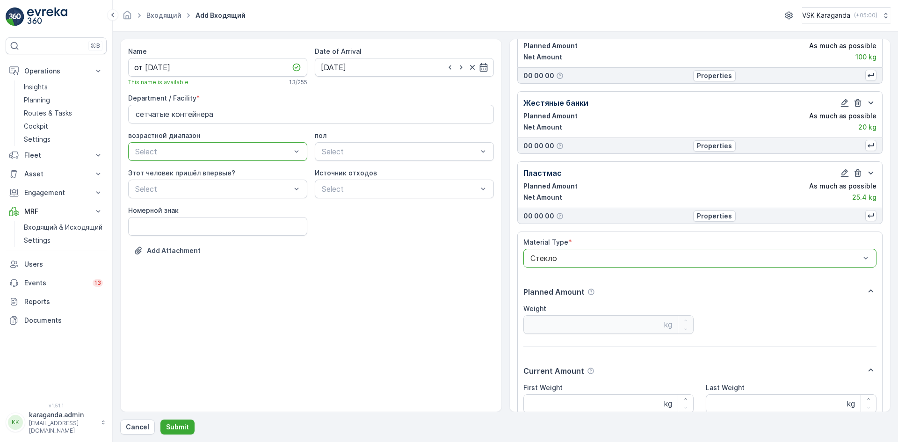
scroll to position [339, 0]
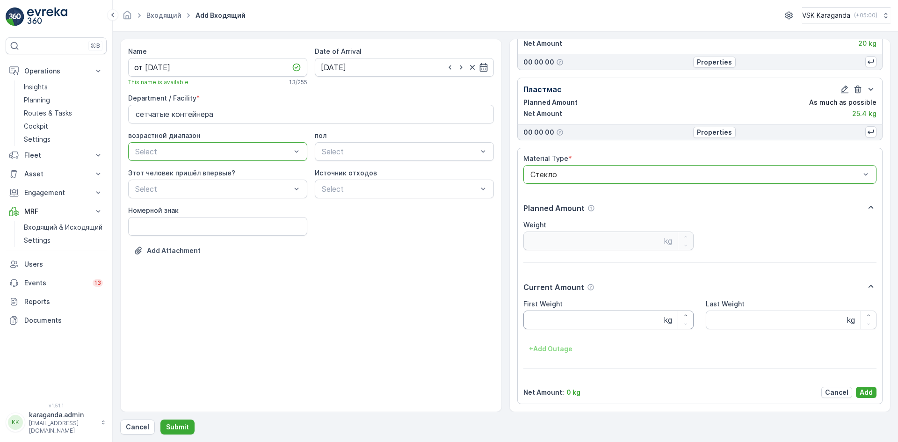
click at [545, 327] on Weight "First Weight" at bounding box center [608, 320] width 171 height 19
type Weight "207"
click at [863, 390] on p "Add" at bounding box center [866, 392] width 13 height 9
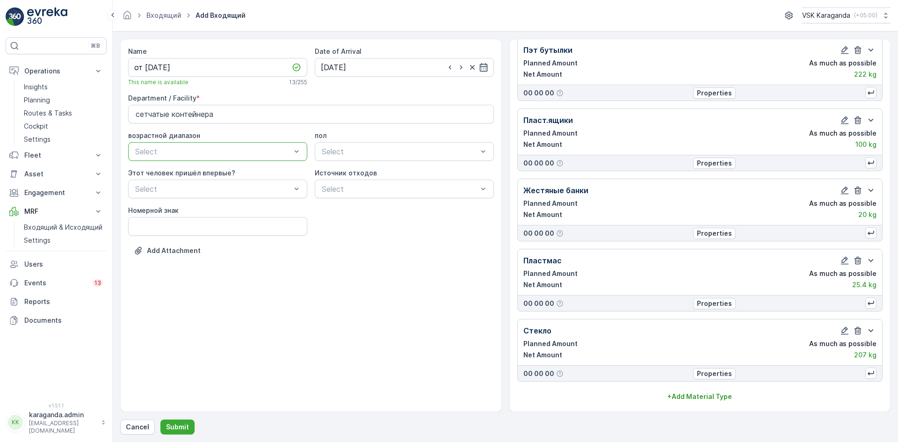
scroll to position [167, 0]
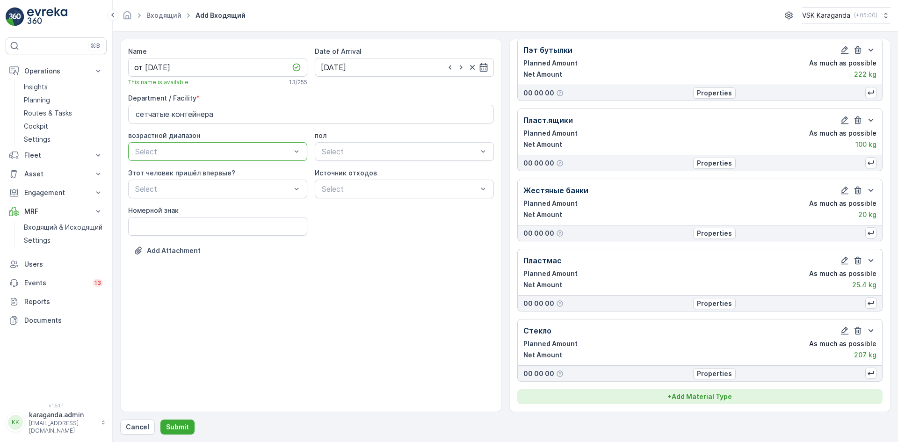
click at [726, 393] on p "+ Add Material Type" at bounding box center [699, 396] width 65 height 9
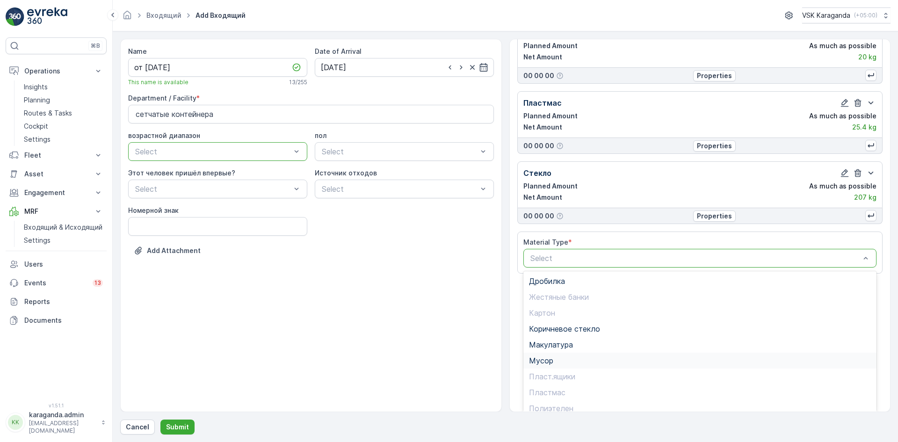
click at [553, 363] on div "Мусор" at bounding box center [700, 360] width 342 height 8
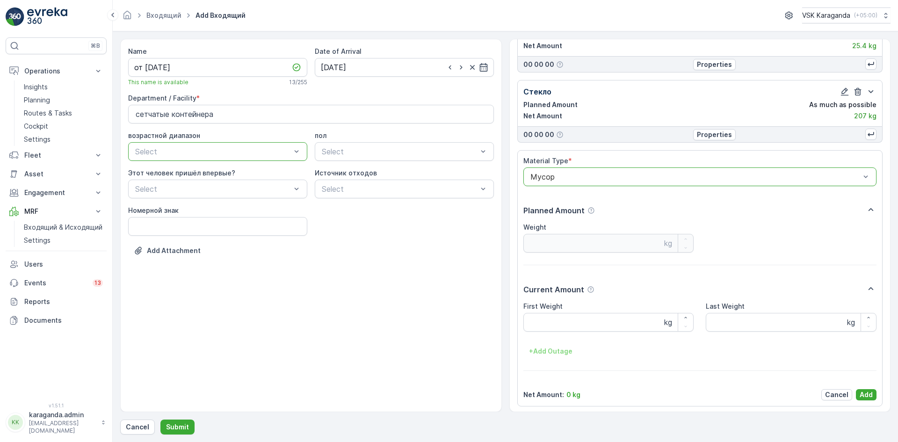
scroll to position [409, 0]
click at [555, 322] on Weight "First Weight" at bounding box center [608, 320] width 171 height 19
type Weight "681"
click at [865, 386] on div "Material Type * option Мусор, selected. Мусор Planned Amount Weight kg Current …" at bounding box center [700, 276] width 354 height 244
click at [861, 387] on button "Add" at bounding box center [866, 392] width 21 height 11
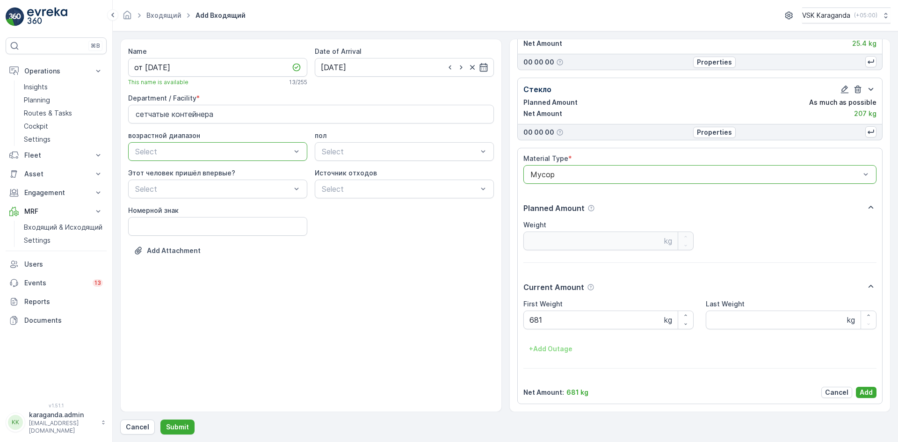
scroll to position [238, 0]
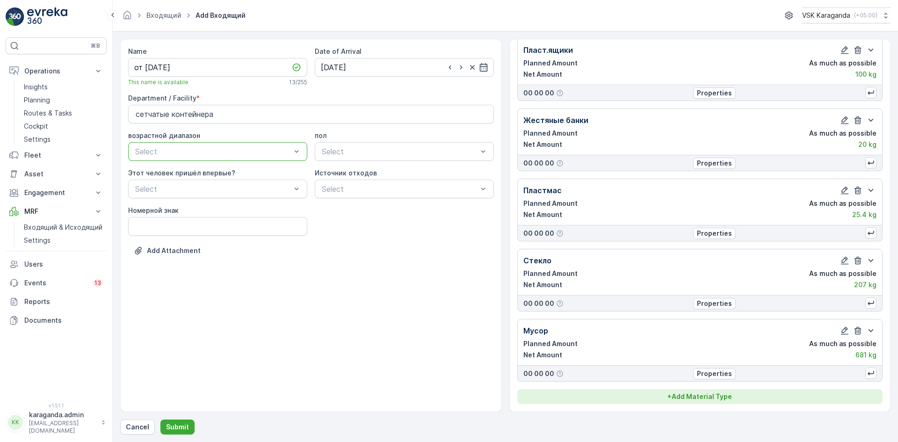
click at [691, 398] on p "+ Add Material Type" at bounding box center [699, 396] width 65 height 9
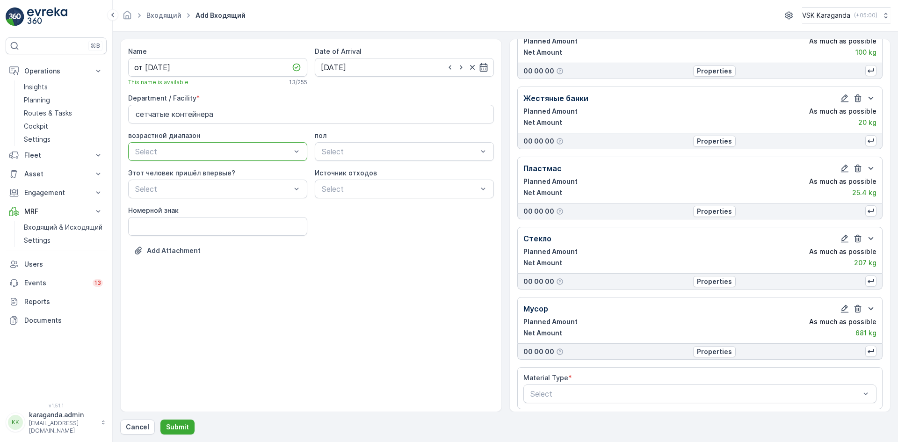
scroll to position [265, 0]
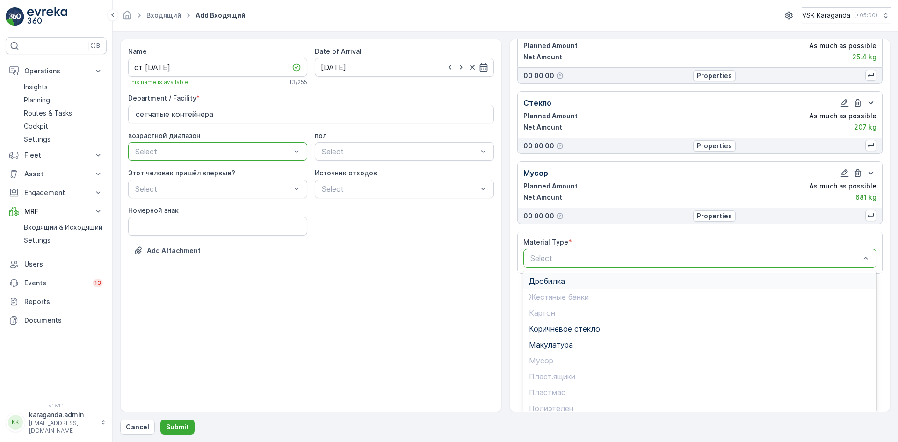
click at [556, 282] on span "Дробилка" at bounding box center [547, 281] width 36 height 8
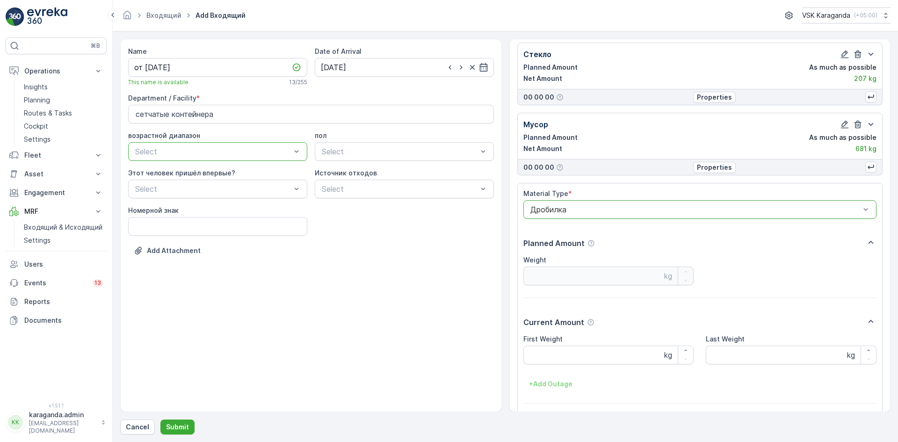
scroll to position [479, 0]
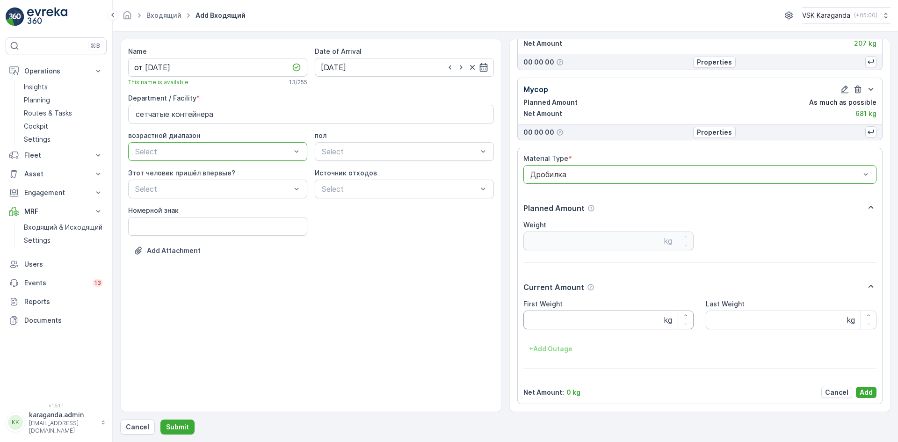
click at [557, 325] on Weight "First Weight" at bounding box center [608, 320] width 171 height 19
type Weight "205"
click at [865, 394] on p "Add" at bounding box center [866, 392] width 13 height 9
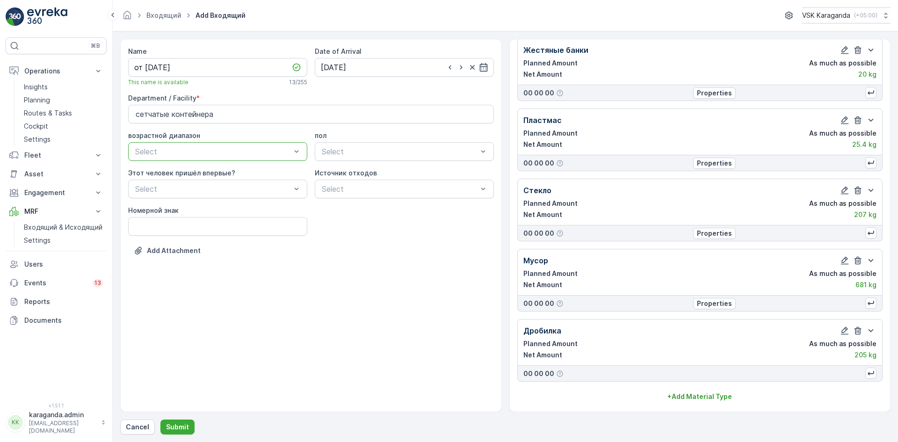
scroll to position [308, 0]
click at [176, 426] on p "Submit" at bounding box center [177, 426] width 23 height 9
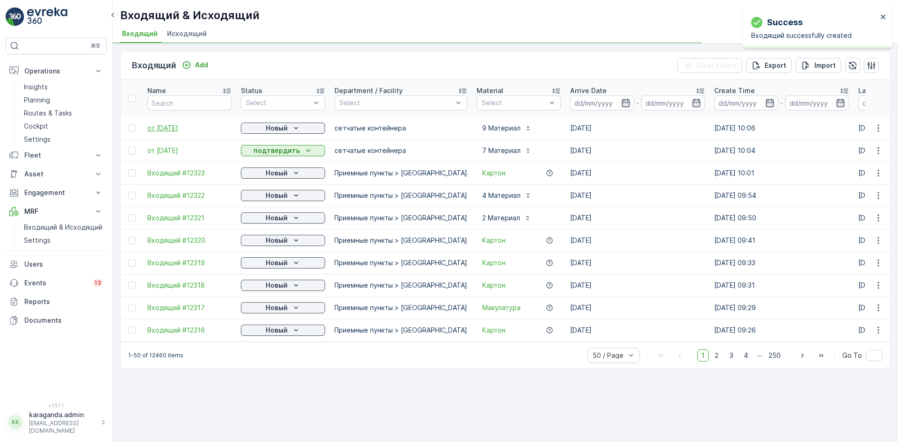
click at [159, 130] on span "от [DATE]" at bounding box center [189, 127] width 84 height 9
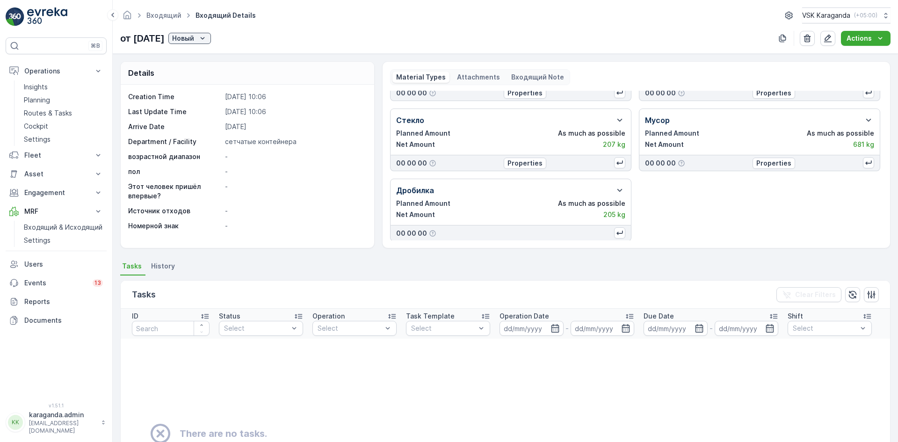
scroll to position [194, 0]
click at [194, 38] on p "Новый" at bounding box center [183, 38] width 22 height 9
click at [208, 64] on span "подтвердить" at bounding box center [214, 65] width 43 height 9
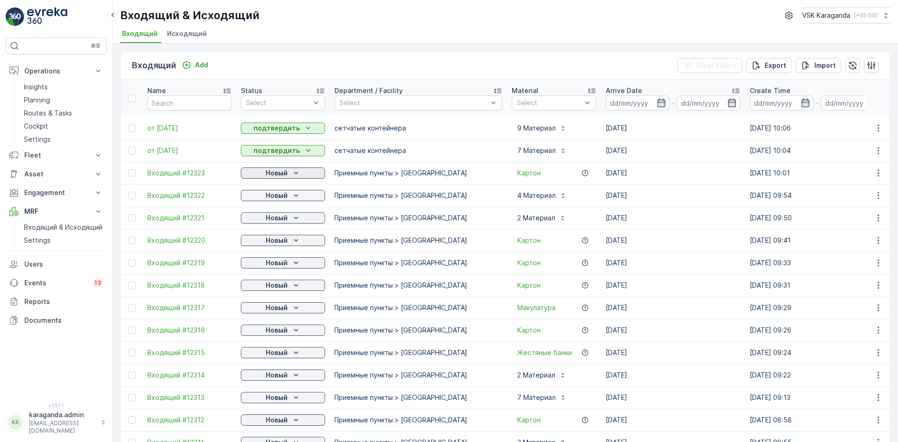
click at [261, 174] on div "Новый" at bounding box center [283, 172] width 77 height 9
click at [264, 200] on span "подтвердить" at bounding box center [268, 200] width 43 height 9
click at [268, 196] on p "Новый" at bounding box center [277, 195] width 22 height 9
click at [268, 222] on span "подтвердить" at bounding box center [268, 222] width 43 height 9
click at [281, 220] on p "Новый" at bounding box center [277, 217] width 22 height 9
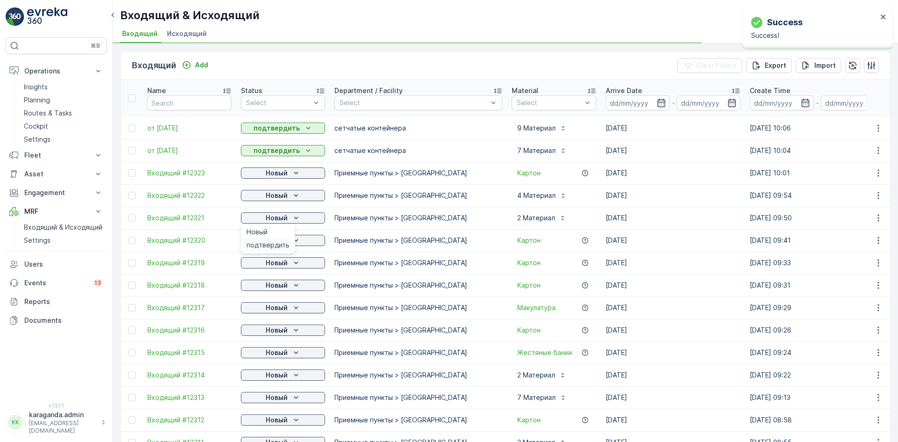
click at [279, 245] on span "подтвердить" at bounding box center [268, 244] width 43 height 9
click at [281, 240] on p "Новый" at bounding box center [277, 240] width 22 height 9
click at [270, 271] on span "подтвердить" at bounding box center [268, 267] width 43 height 9
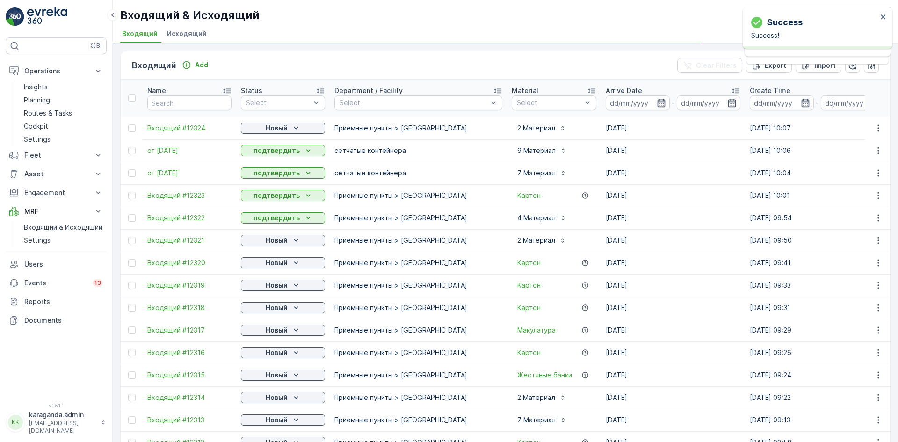
click at [290, 261] on div "Новый" at bounding box center [283, 262] width 77 height 9
click at [282, 287] on span "подтвердить" at bounding box center [268, 289] width 43 height 9
click at [274, 283] on p "Новый" at bounding box center [277, 285] width 22 height 9
click at [265, 309] on span "подтвердить" at bounding box center [268, 312] width 43 height 9
click at [269, 305] on p "Новый" at bounding box center [277, 307] width 22 height 9
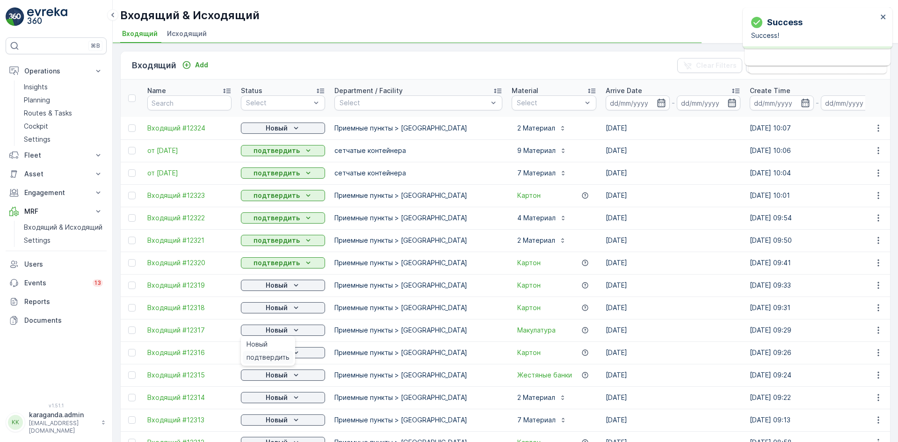
click at [267, 358] on span "подтвердить" at bounding box center [268, 357] width 43 height 9
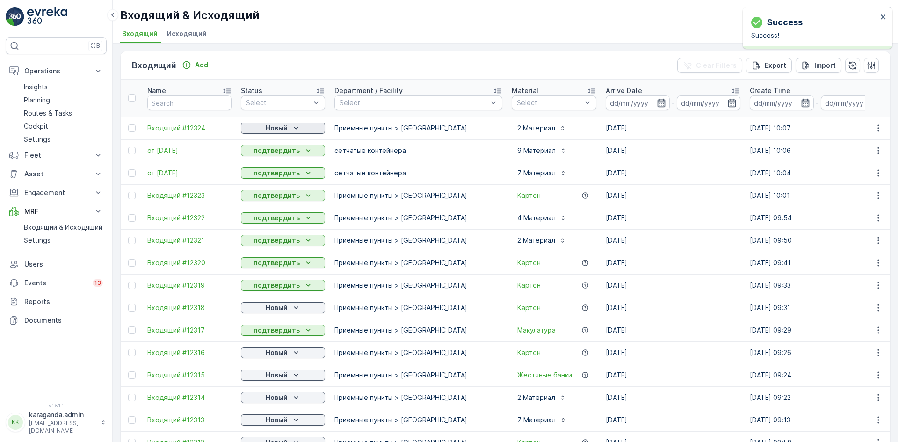
click at [282, 130] on p "Новый" at bounding box center [277, 127] width 22 height 9
click at [272, 156] on span "подтвердить" at bounding box center [268, 155] width 43 height 9
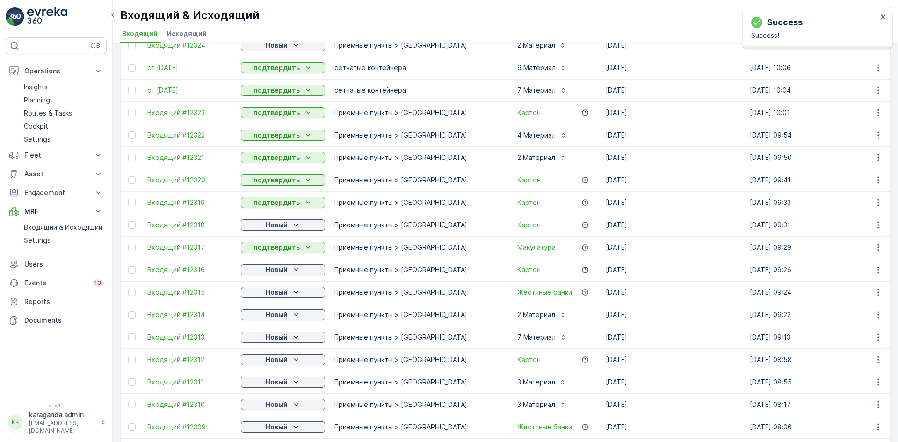
scroll to position [94, 0]
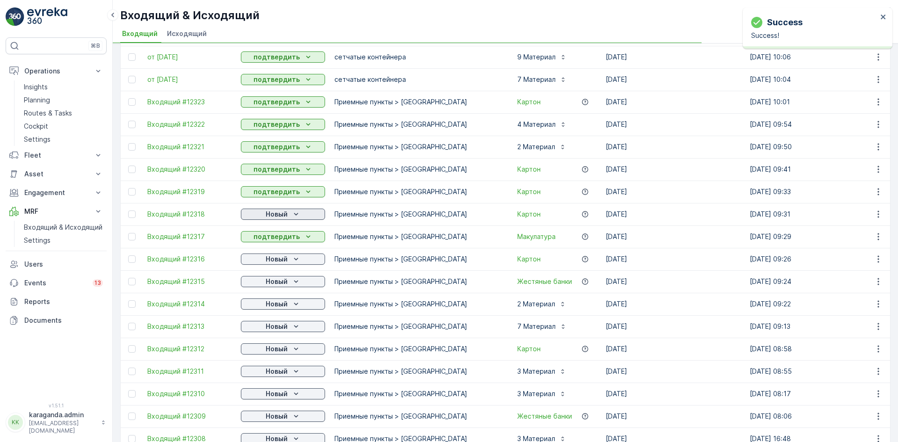
click at [277, 213] on p "Новый" at bounding box center [277, 214] width 22 height 9
click at [276, 240] on span "подтвердить" at bounding box center [268, 241] width 43 height 9
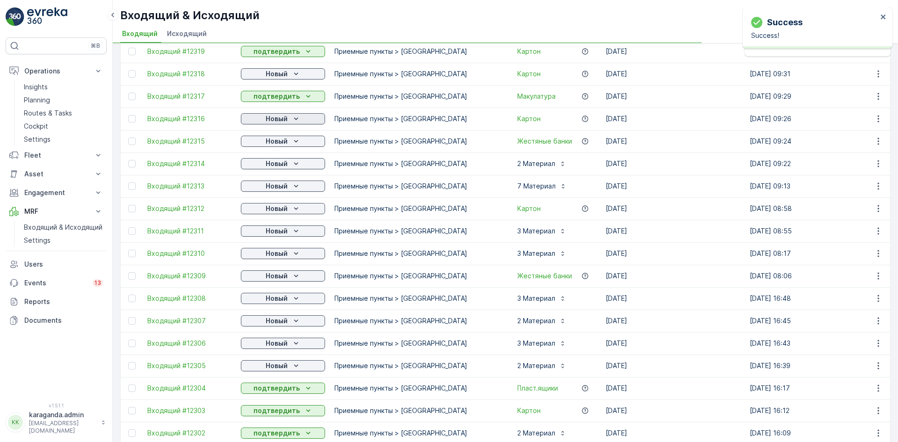
click at [283, 118] on p "Новый" at bounding box center [277, 118] width 22 height 9
click at [275, 151] on div "подтвердить" at bounding box center [268, 145] width 51 height 13
click at [276, 185] on div "подтвердить" at bounding box center [268, 190] width 51 height 13
click at [276, 185] on p "Новый" at bounding box center [277, 185] width 22 height 9
click at [276, 212] on span "подтвердить" at bounding box center [268, 213] width 43 height 9
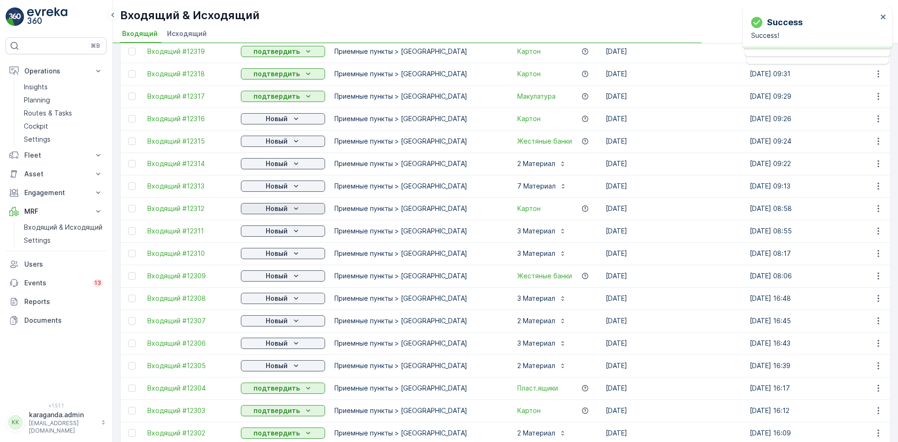
click at [283, 212] on p "Новый" at bounding box center [277, 208] width 22 height 9
click at [271, 255] on span "подтвердить" at bounding box center [268, 258] width 43 height 9
click at [285, 255] on p "Новый" at bounding box center [277, 253] width 22 height 9
click at [278, 279] on span "подтвердить" at bounding box center [268, 280] width 43 height 9
click at [283, 276] on p "Новый" at bounding box center [277, 275] width 22 height 9
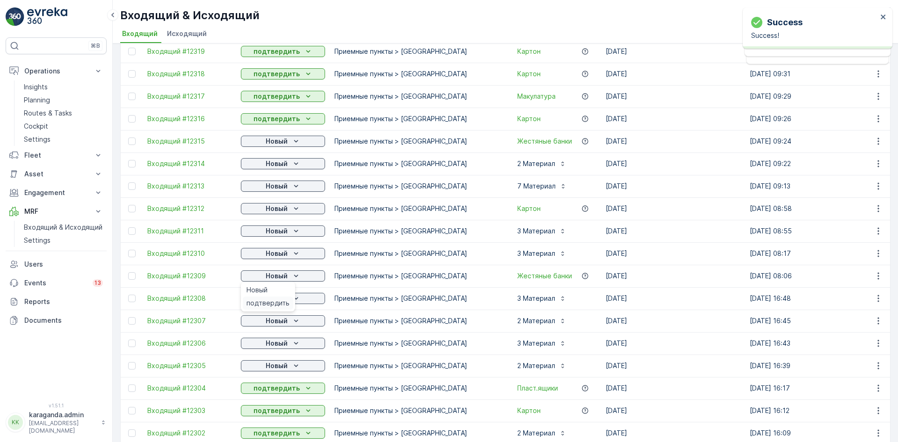
click at [276, 302] on span "подтвердить" at bounding box center [268, 302] width 43 height 9
click at [289, 296] on div "Новый" at bounding box center [283, 298] width 77 height 9
click at [279, 323] on span "подтвердить" at bounding box center [268, 325] width 43 height 9
drag, startPoint x: 290, startPoint y: 318, endPoint x: 289, endPoint y: 325, distance: 6.7
click at [291, 318] on div "Новый" at bounding box center [283, 320] width 77 height 9
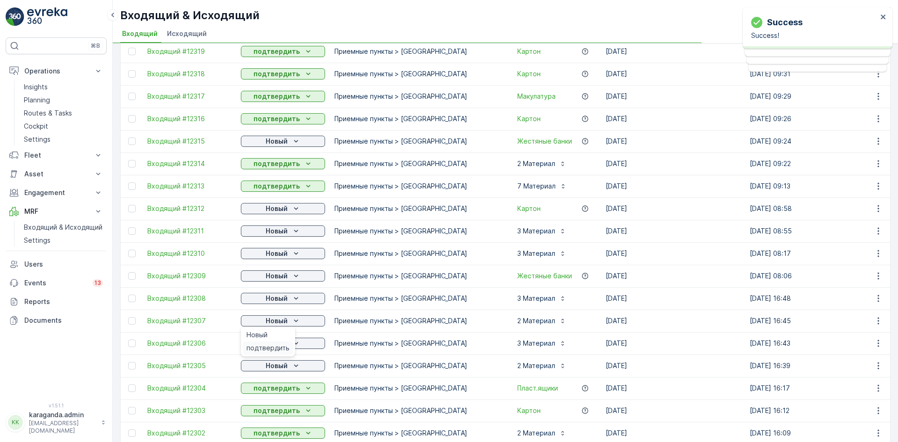
click at [278, 348] on span "подтвердить" at bounding box center [268, 347] width 43 height 9
click at [278, 369] on span "подтвердить" at bounding box center [268, 370] width 43 height 9
click at [291, 364] on icon "Новый" at bounding box center [295, 365] width 9 height 9
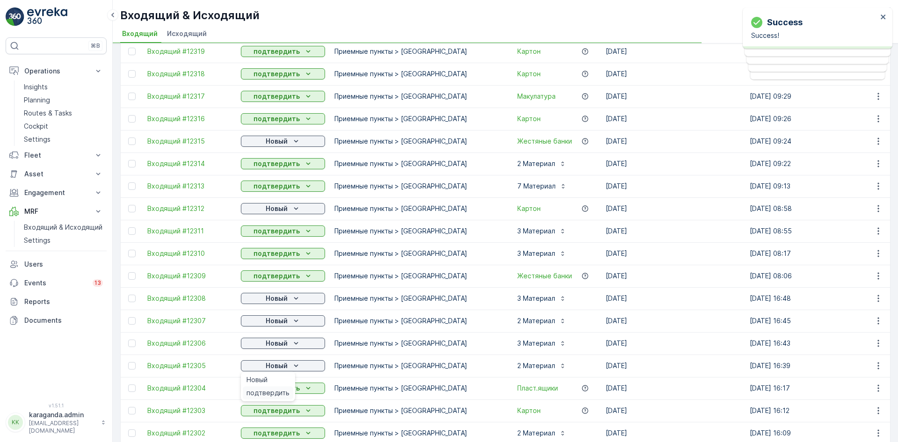
click at [276, 392] on span "подтвердить" at bounding box center [268, 392] width 43 height 9
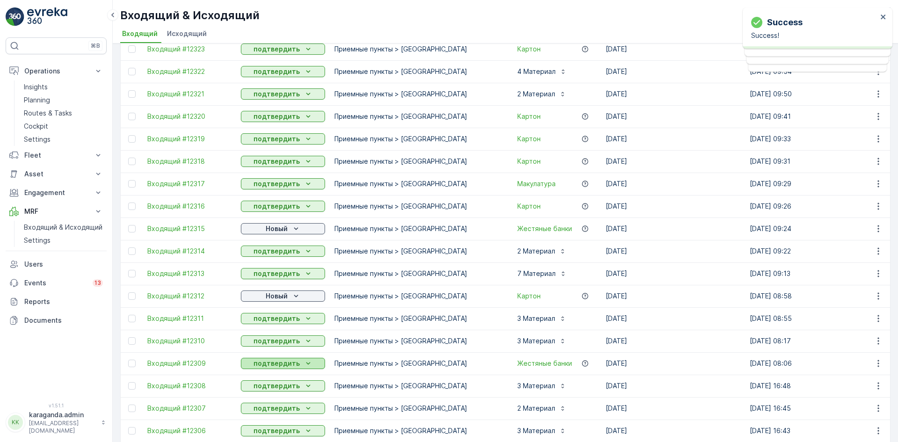
scroll to position [281, 0]
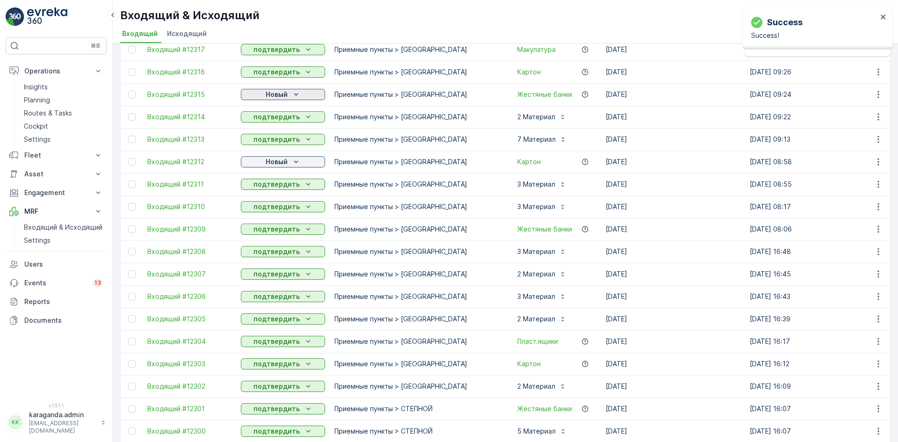
click at [291, 92] on icon "Новый" at bounding box center [295, 94] width 9 height 9
click at [285, 116] on div "подтвердить" at bounding box center [268, 121] width 51 height 13
click at [279, 160] on p "Новый" at bounding box center [277, 161] width 22 height 9
click at [279, 185] on span "подтвердить" at bounding box center [268, 188] width 43 height 9
click at [279, 161] on p "Новый" at bounding box center [277, 161] width 22 height 9
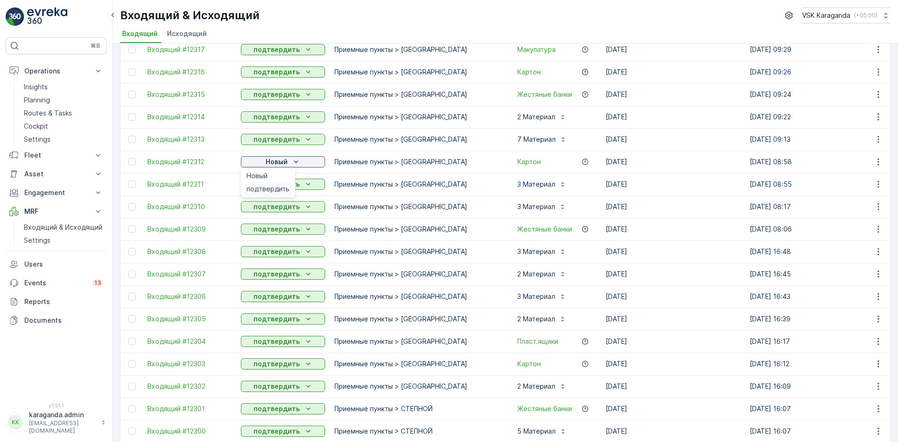
click at [280, 185] on span "подтвердить" at bounding box center [268, 188] width 43 height 9
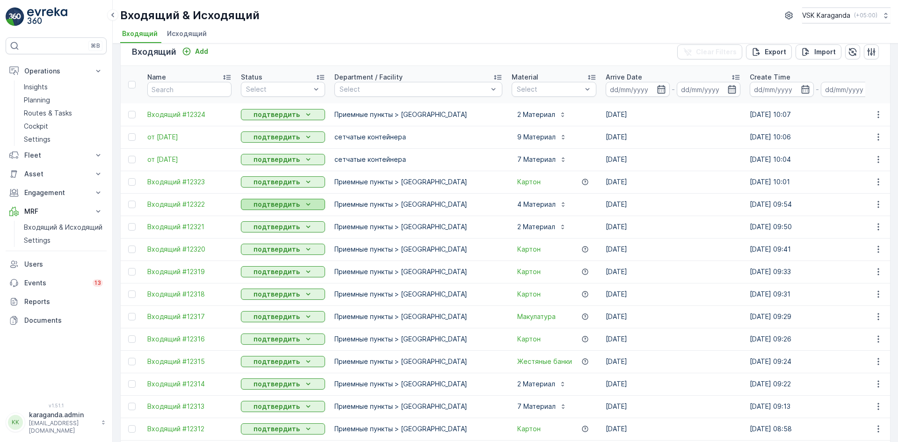
scroll to position [0, 0]
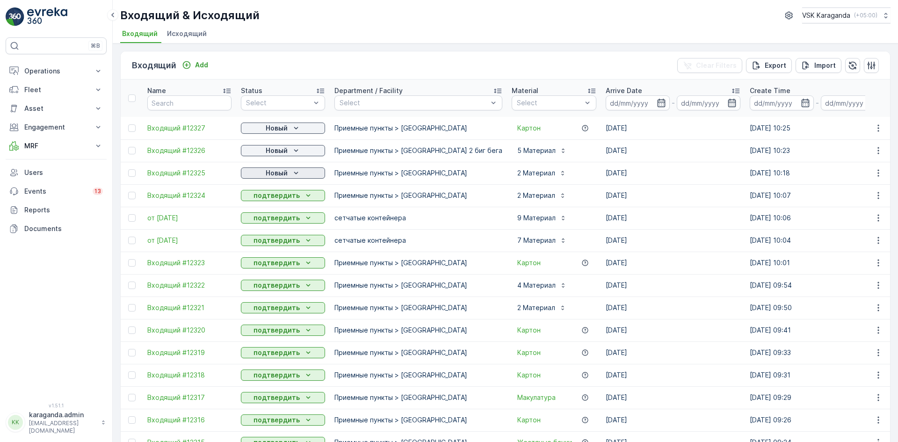
click at [279, 171] on p "Новый" at bounding box center [277, 172] width 22 height 9
click at [276, 196] on span "подтвердить" at bounding box center [268, 200] width 43 height 9
click at [283, 151] on p "Новый" at bounding box center [277, 150] width 22 height 9
click at [274, 174] on span "подтвердить" at bounding box center [268, 177] width 43 height 9
click at [291, 125] on icon "Новый" at bounding box center [295, 127] width 9 height 9
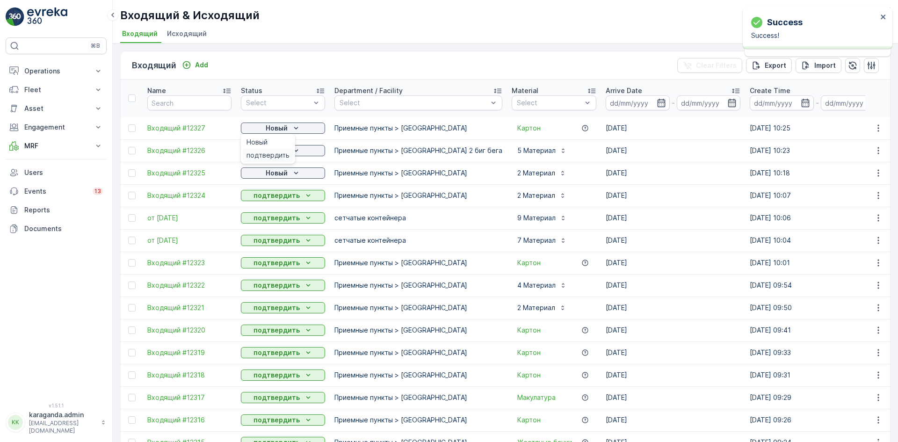
click at [279, 157] on span "подтвердить" at bounding box center [268, 155] width 43 height 9
